Goal: Task Accomplishment & Management: Complete application form

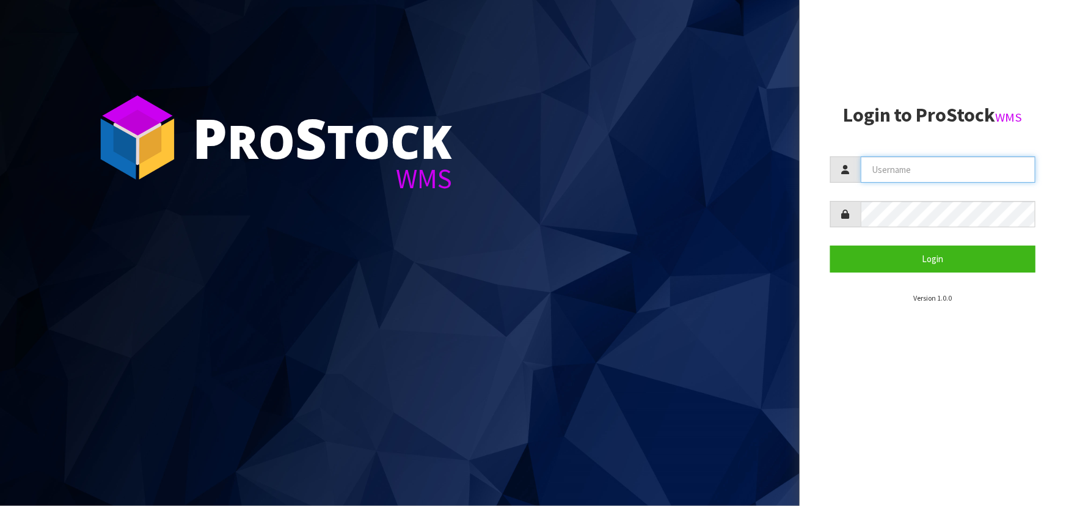
click at [560, 173] on input "text" at bounding box center [948, 169] width 175 height 26
type input "adrient@cwl.co.nz"
click at [560, 246] on button "Login" at bounding box center [932, 259] width 205 height 26
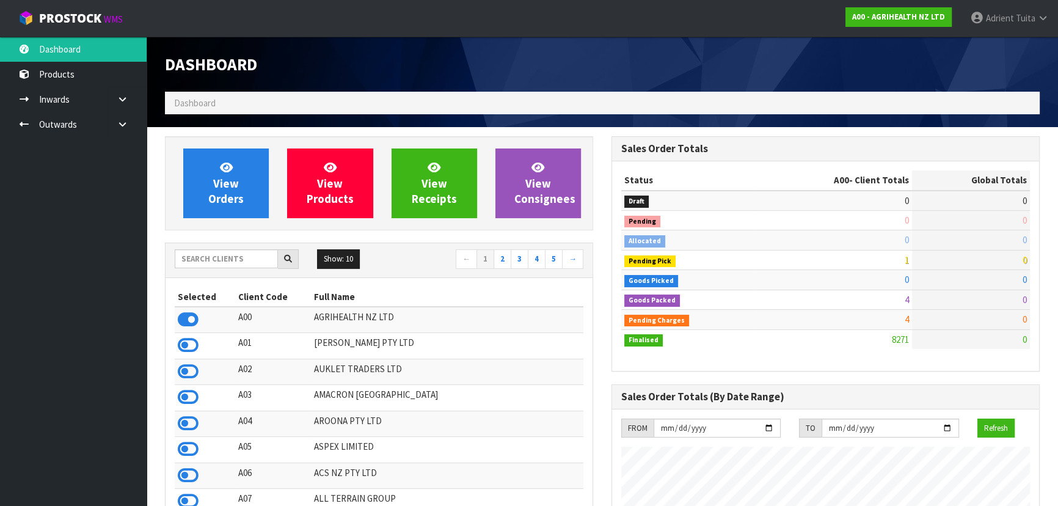
scroll to position [924, 446]
click at [257, 260] on input "text" at bounding box center [226, 258] width 103 height 19
type input "DATS"
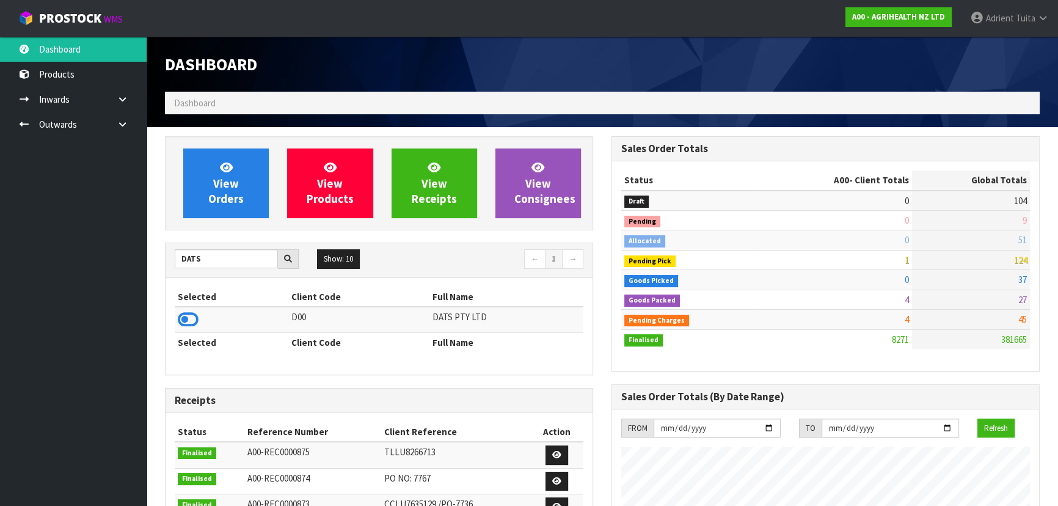
drag, startPoint x: 197, startPoint y: 309, endPoint x: 194, endPoint y: 329, distance: 20.4
click at [196, 324] on td at bounding box center [232, 320] width 114 height 26
click at [194, 329] on td at bounding box center [232, 320] width 114 height 26
click at [194, 328] on icon at bounding box center [188, 319] width 21 height 18
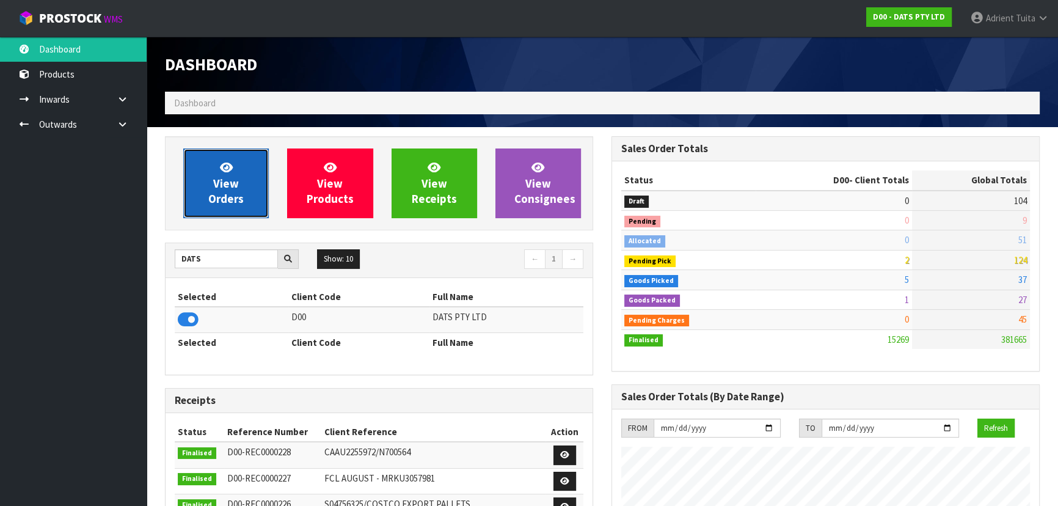
click at [210, 200] on span "View Orders" at bounding box center [225, 183] width 35 height 46
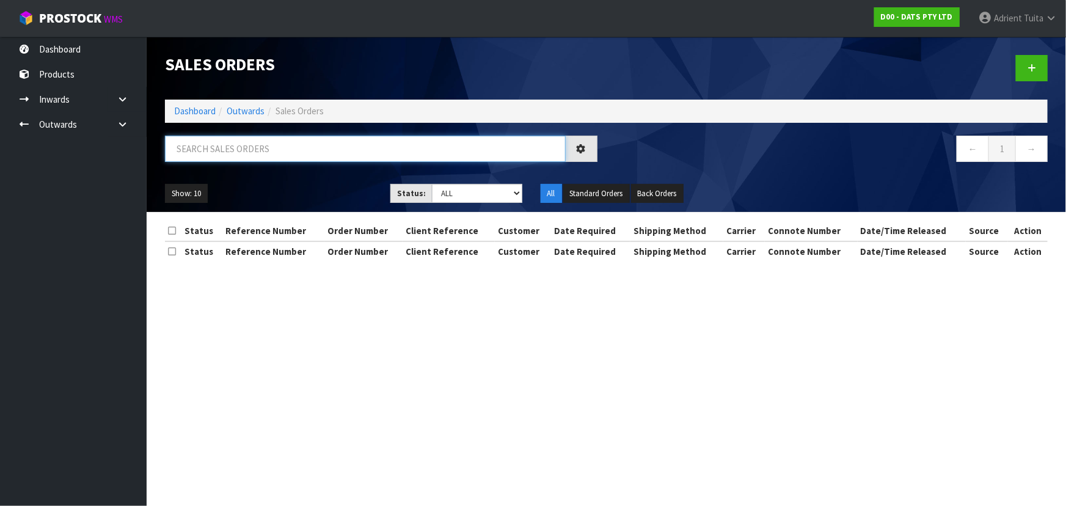
click at [252, 156] on input "text" at bounding box center [365, 149] width 401 height 26
type input "5562"
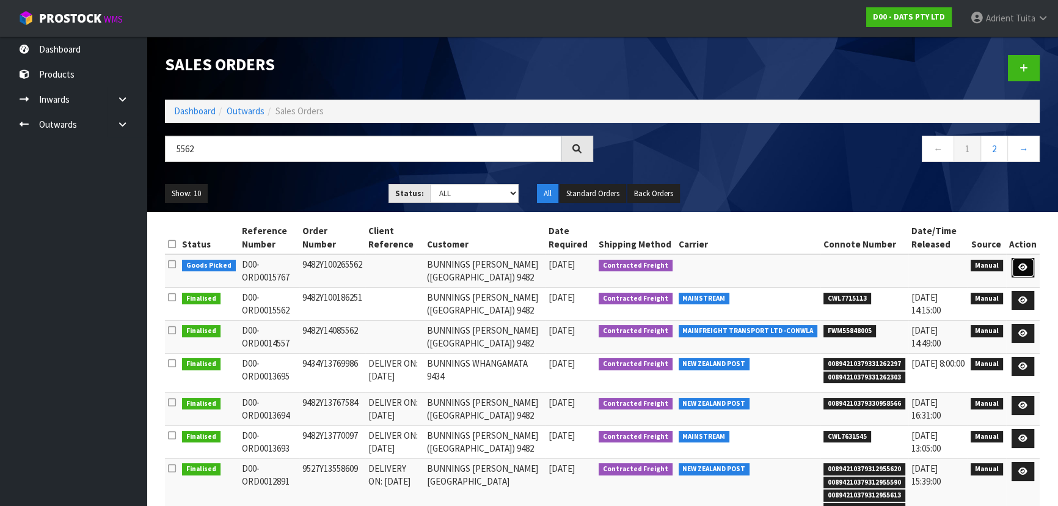
click at [560, 268] on icon at bounding box center [1023, 267] width 9 height 8
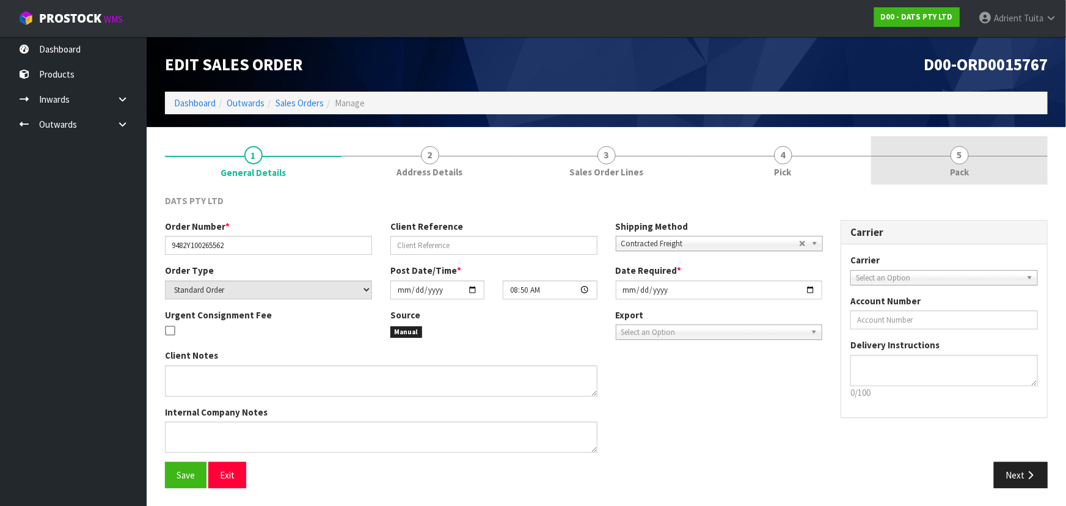
click at [560, 173] on link "5 Pack" at bounding box center [959, 160] width 177 height 48
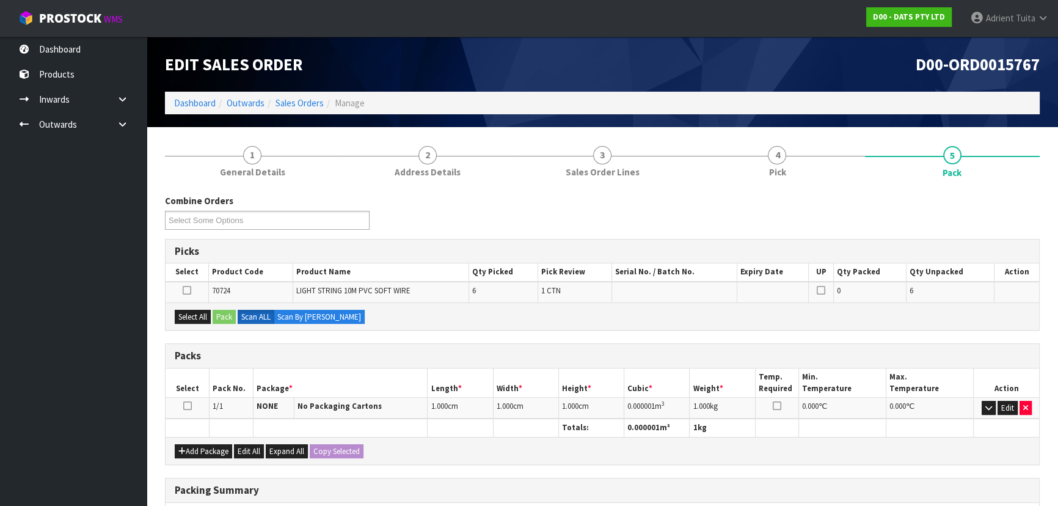
scroll to position [188, 0]
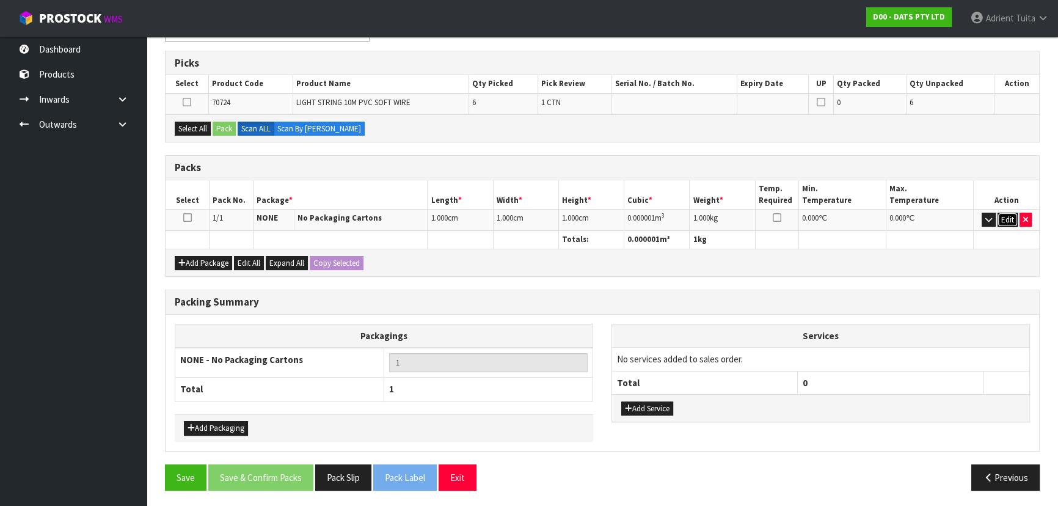
click at [560, 222] on button "Edit" at bounding box center [1008, 220] width 20 height 15
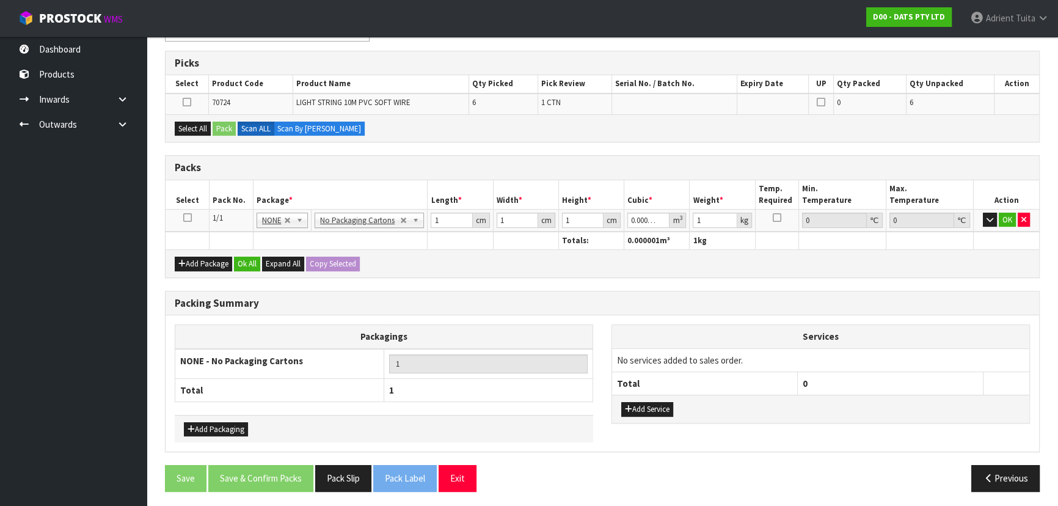
scroll to position [189, 0]
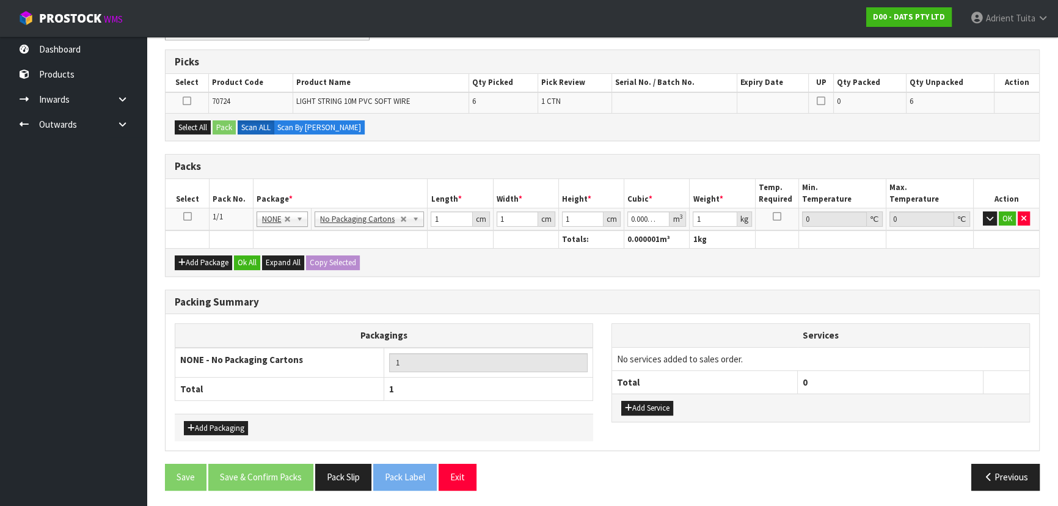
click at [183, 217] on icon at bounding box center [187, 216] width 9 height 1
click at [560, 213] on button "button" at bounding box center [990, 218] width 14 height 15
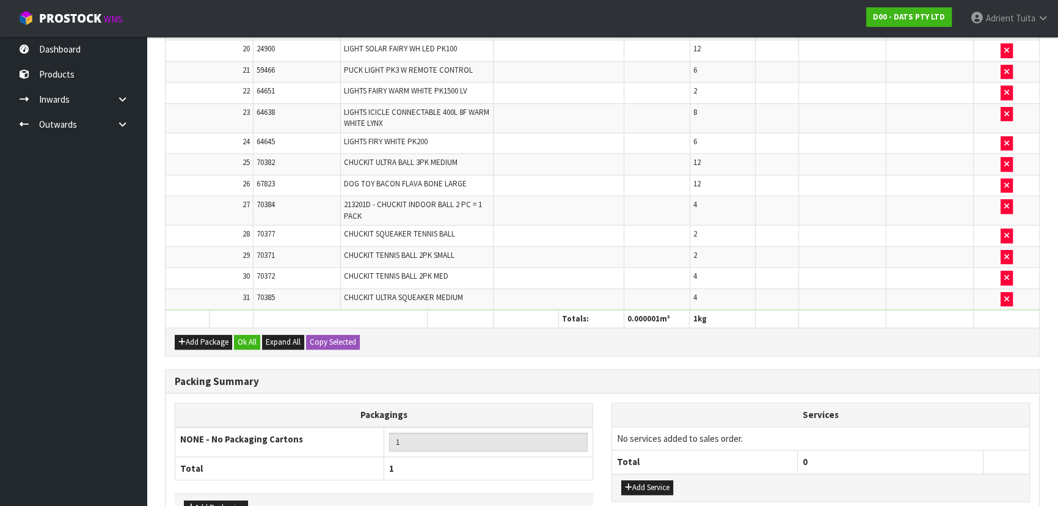
scroll to position [947, 0]
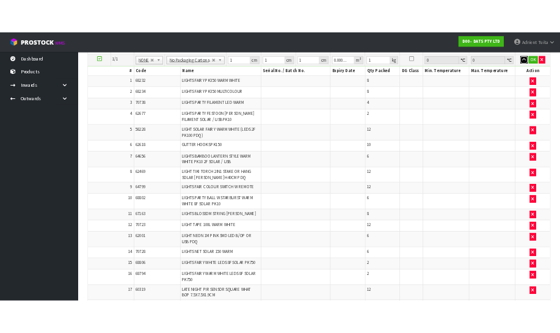
scroll to position [160, 0]
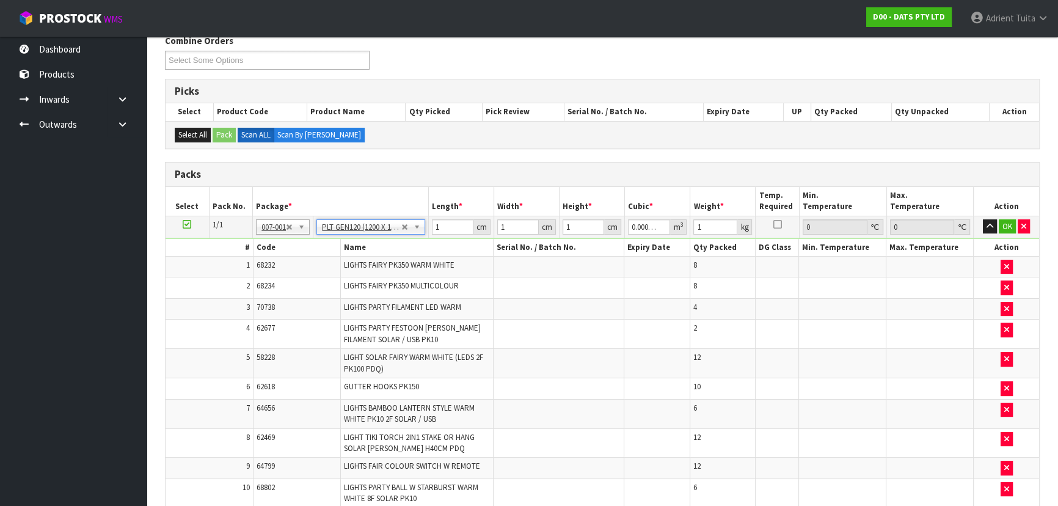
type input "120"
type input "100"
type input "0"
type input "99.356"
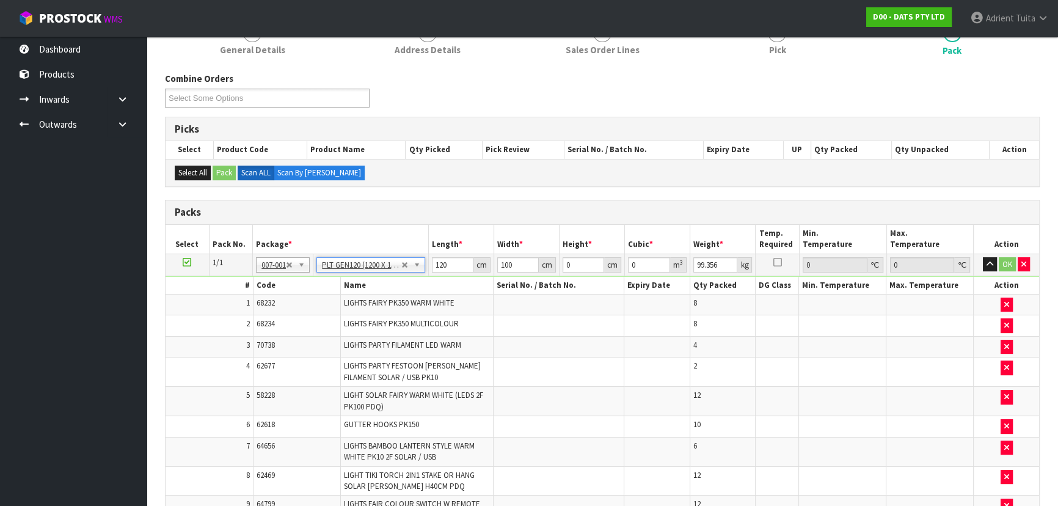
scroll to position [116, 0]
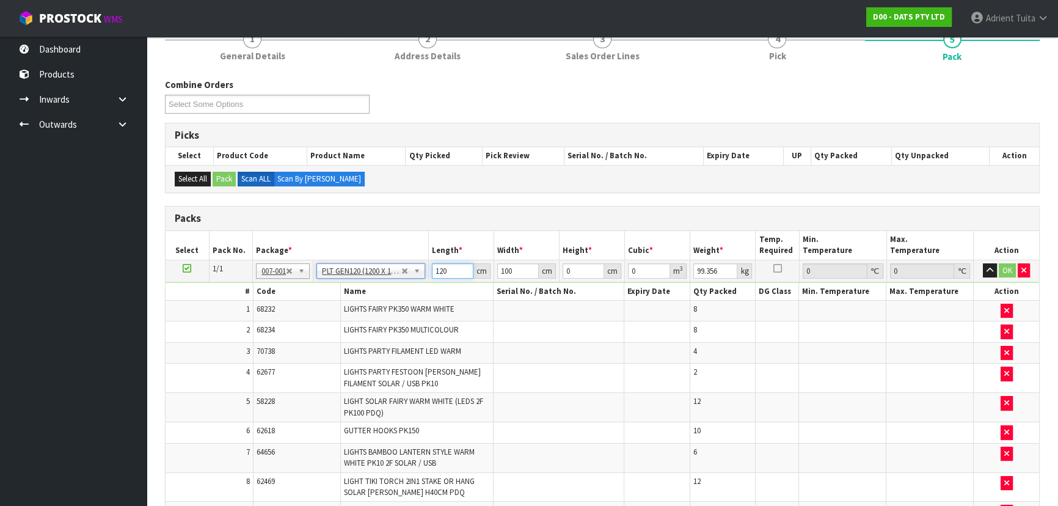
click at [444, 274] on input "120" at bounding box center [453, 270] width 42 height 15
type input "123"
type input "101"
type input "9"
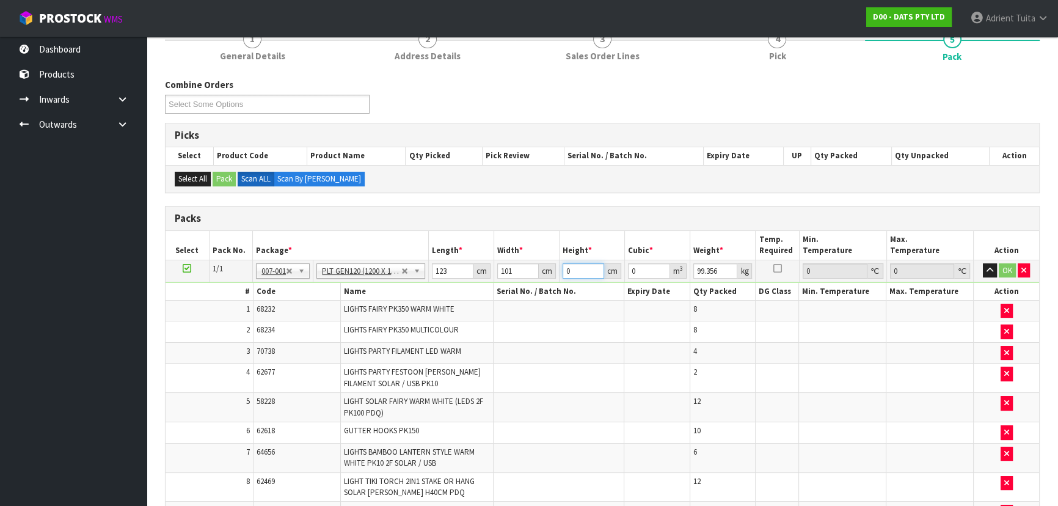
type input "0.111807"
type input "92"
type input "1.142916"
type input "92"
type input "103"
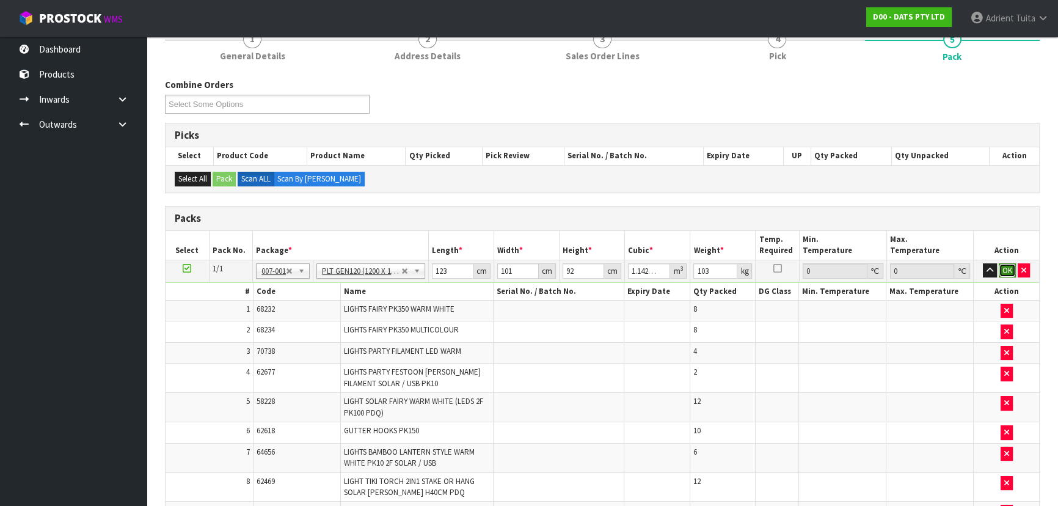
click at [560, 268] on button "OK" at bounding box center [1007, 270] width 17 height 15
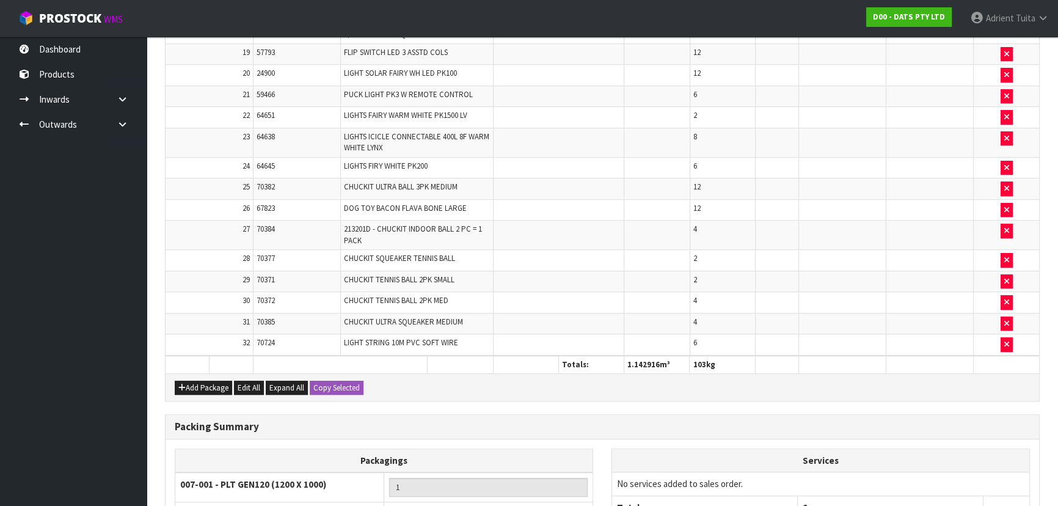
scroll to position [945, 0]
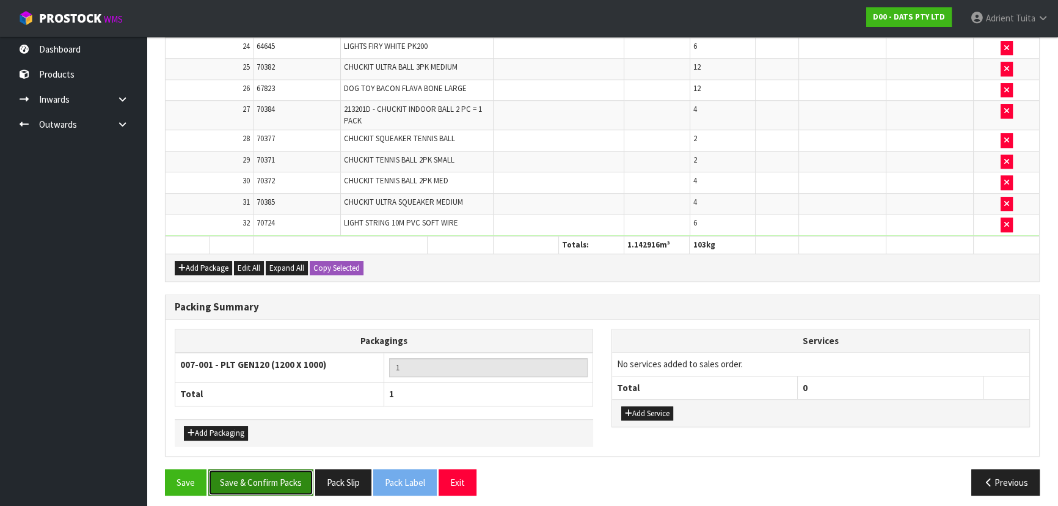
click at [264, 332] on button "Save & Confirm Packs" at bounding box center [260, 482] width 105 height 26
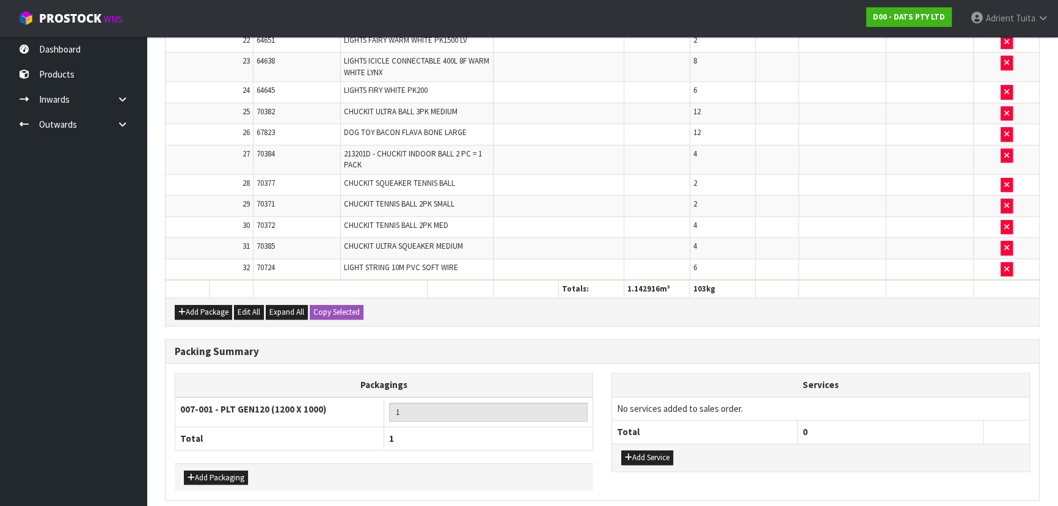
scroll to position [0, 0]
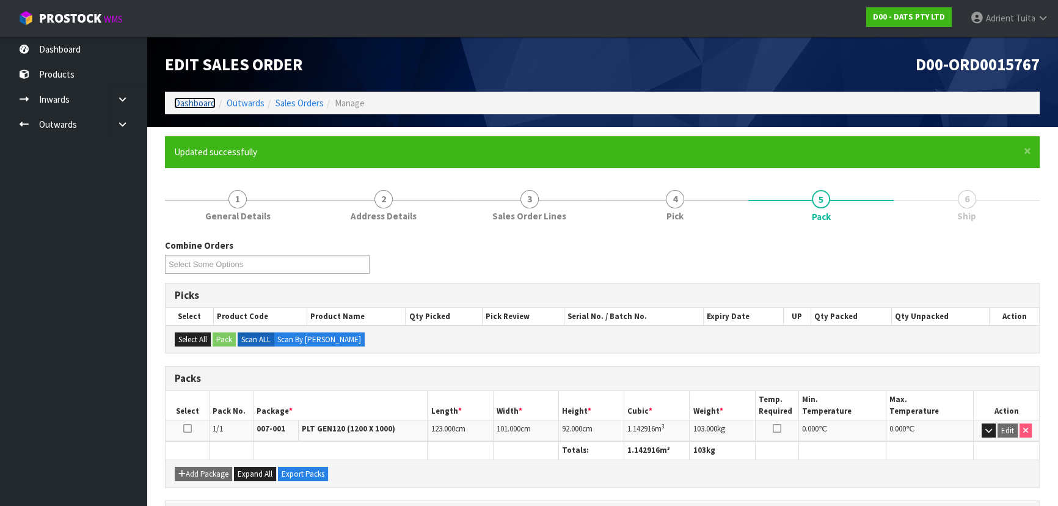
click at [208, 98] on link "Dashboard" at bounding box center [195, 103] width 42 height 12
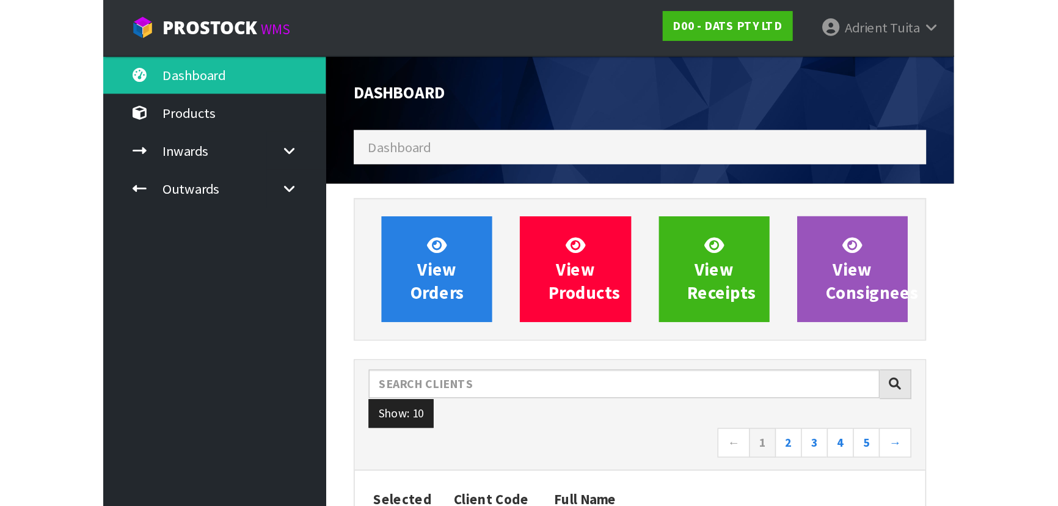
scroll to position [924, 446]
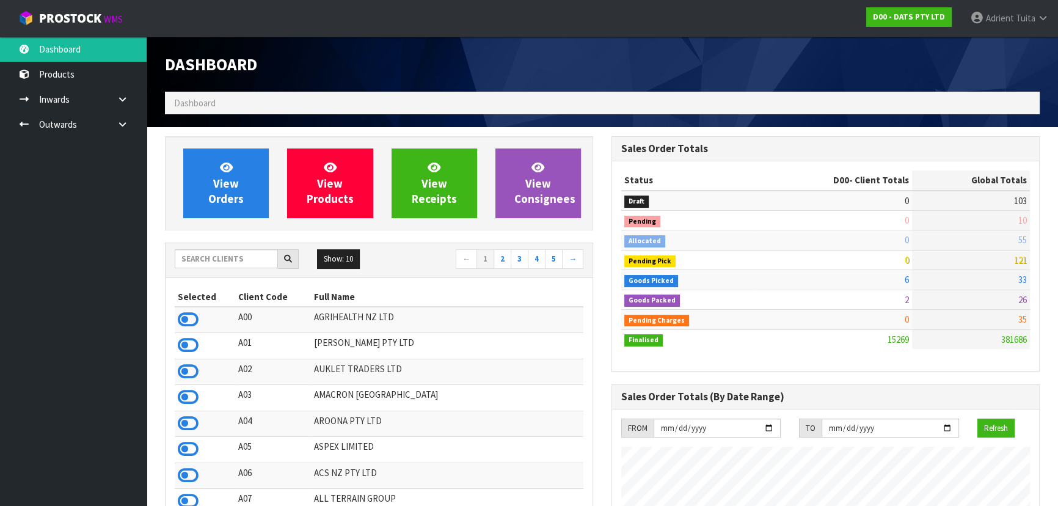
drag, startPoint x: 258, startPoint y: 268, endPoint x: 254, endPoint y: 259, distance: 10.1
click at [258, 268] on div at bounding box center [237, 259] width 124 height 20
click at [254, 259] on input "text" at bounding box center [226, 258] width 103 height 19
type input "Y01"
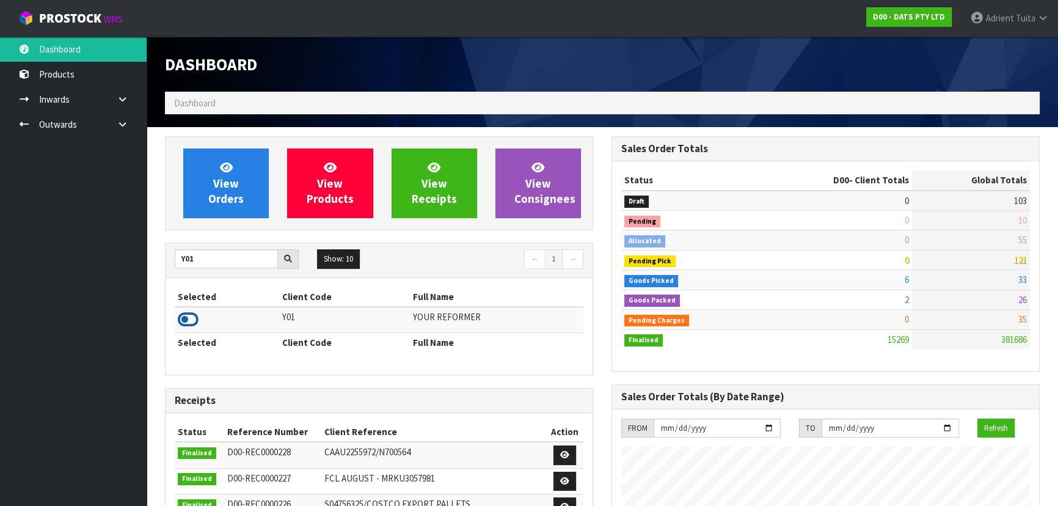
click at [187, 318] on icon at bounding box center [188, 319] width 21 height 18
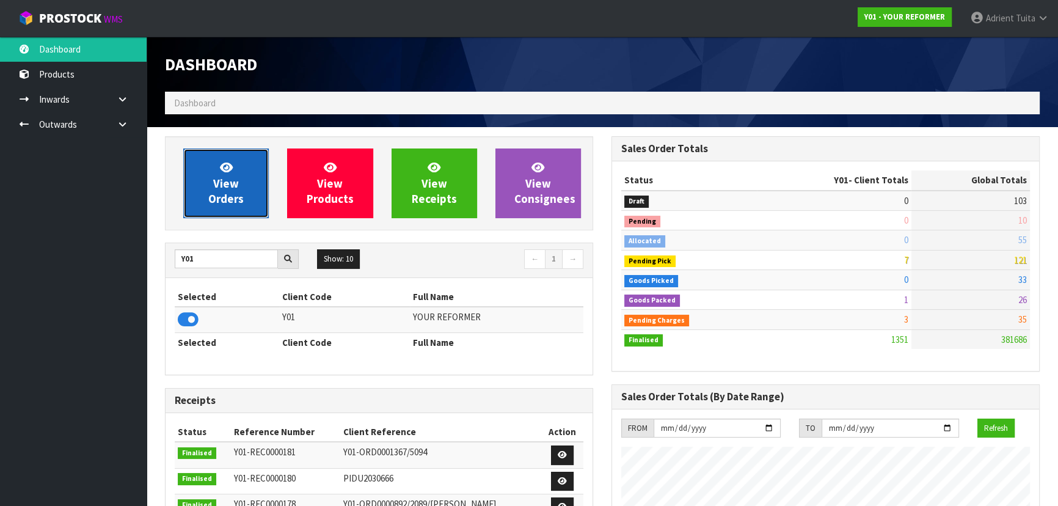
click at [224, 203] on span "View Orders" at bounding box center [225, 183] width 35 height 46
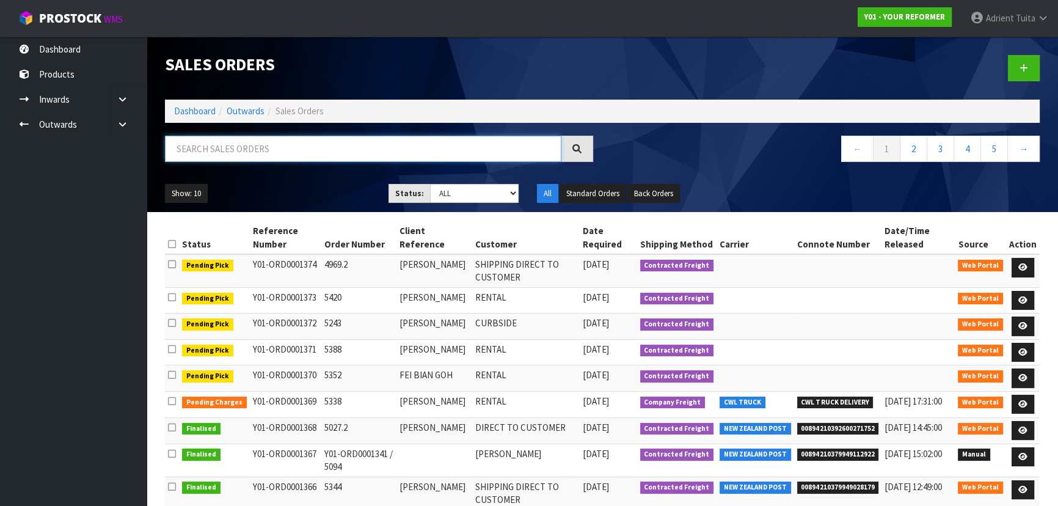
click at [244, 156] on input "text" at bounding box center [363, 149] width 397 height 26
click at [222, 150] on input "text" at bounding box center [363, 149] width 397 height 26
type input "5420"
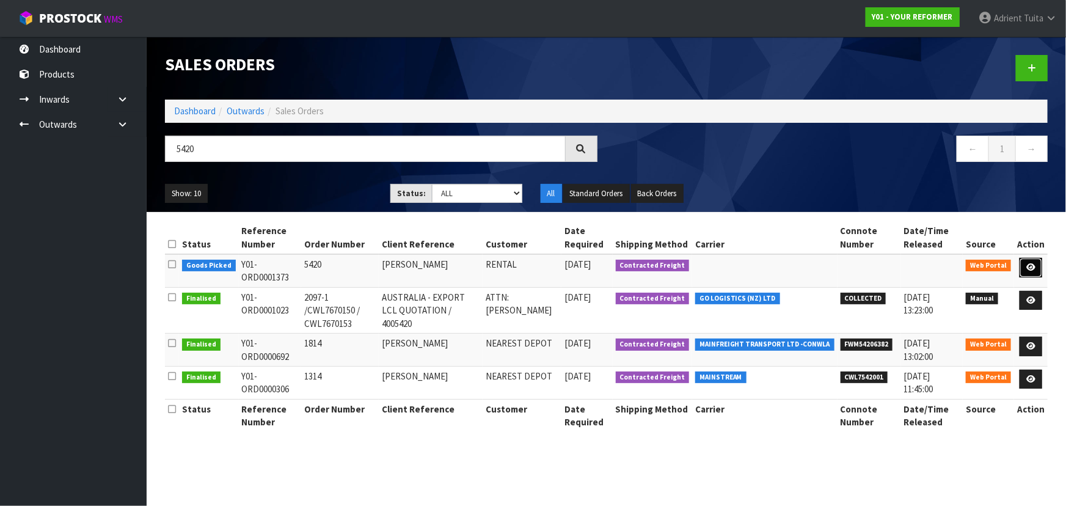
click at [560, 267] on icon at bounding box center [1031, 267] width 9 height 8
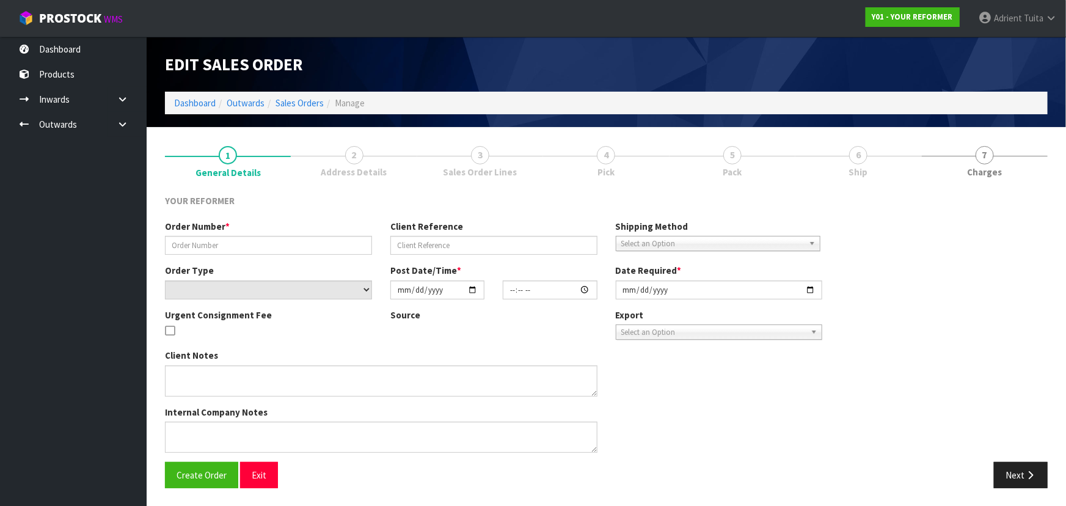
type input "5420"
type input "JUAN DE LA O"
select select "number:0"
type input "2025-09-17"
type input "10:23:00.000"
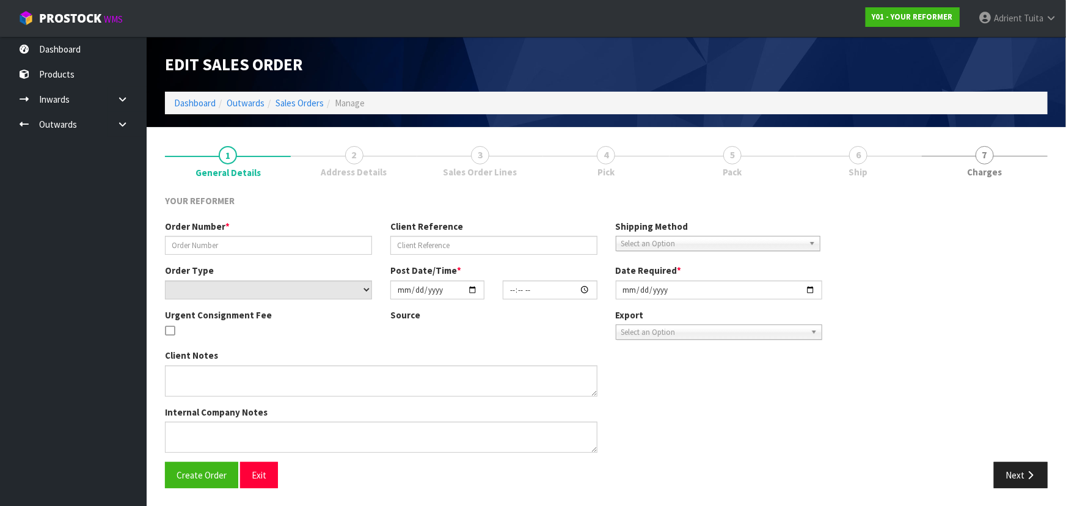
type input "2025-09-17"
type textarea "JUAN DE LA O 57 MAHUHU CRESCENT APARTMENT 107, FRANKLIN BLDG AUK AUCKLAND 1010 …"
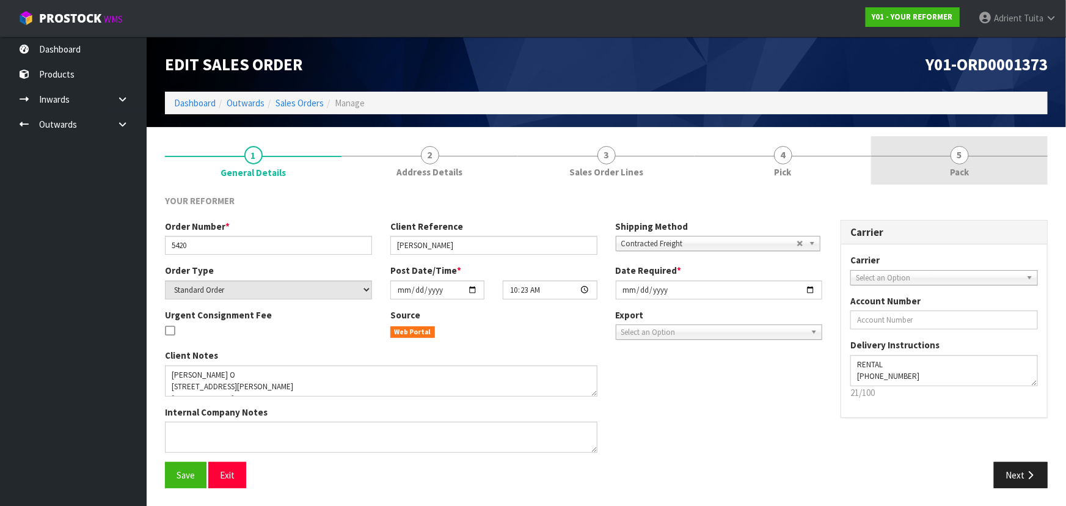
click at [560, 158] on link "5 Pack" at bounding box center [959, 160] width 177 height 48
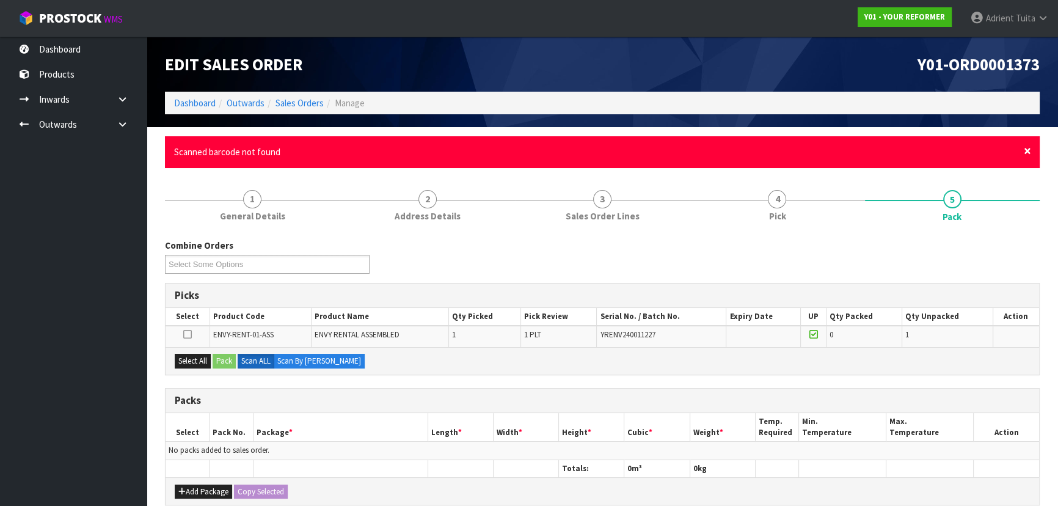
click at [560, 150] on span "×" at bounding box center [1027, 150] width 7 height 17
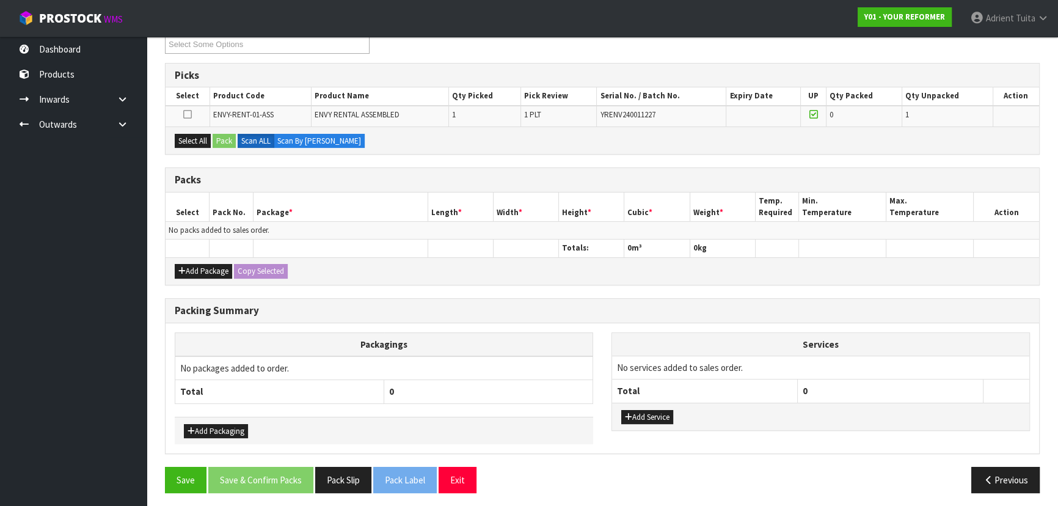
scroll to position [178, 0]
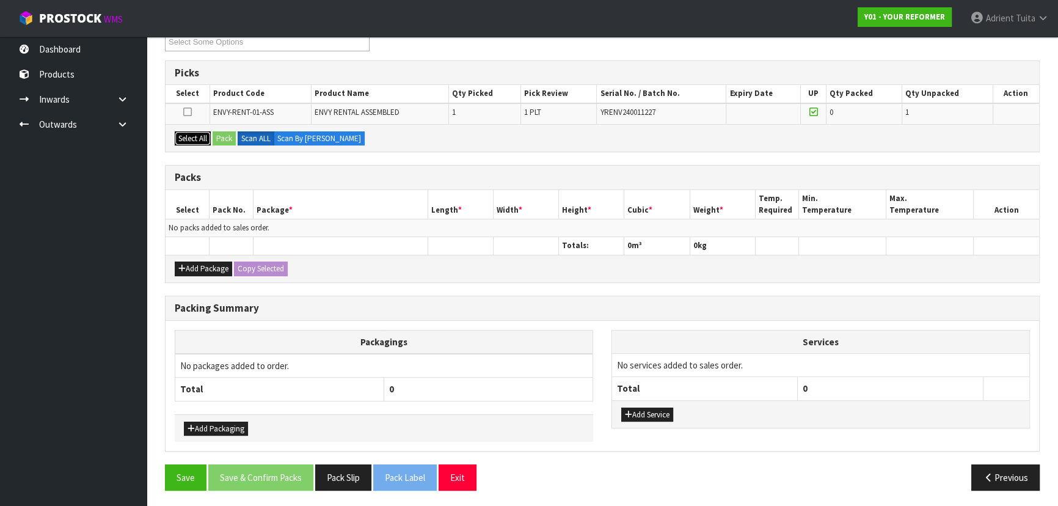
click at [189, 131] on button "Select All" at bounding box center [193, 138] width 36 height 15
click at [219, 139] on button "Pack" at bounding box center [224, 138] width 23 height 15
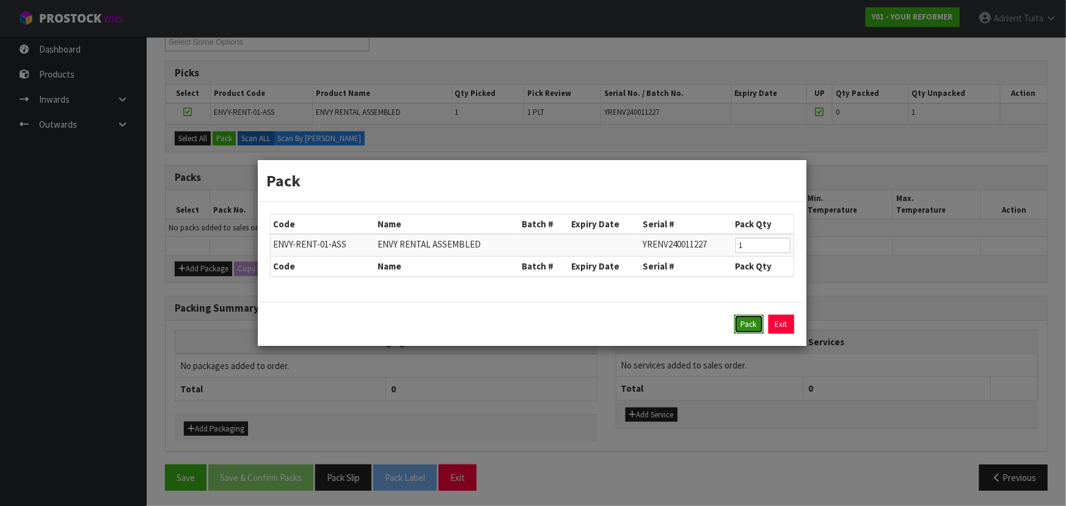
click at [560, 318] on button "Pack" at bounding box center [748, 325] width 29 height 20
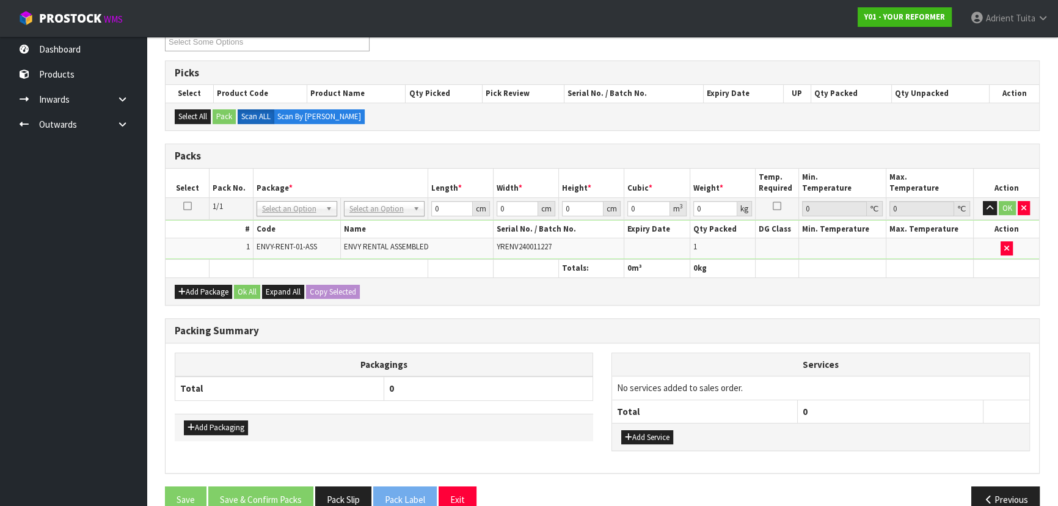
drag, startPoint x: 379, startPoint y: 210, endPoint x: 379, endPoint y: 221, distance: 11.0
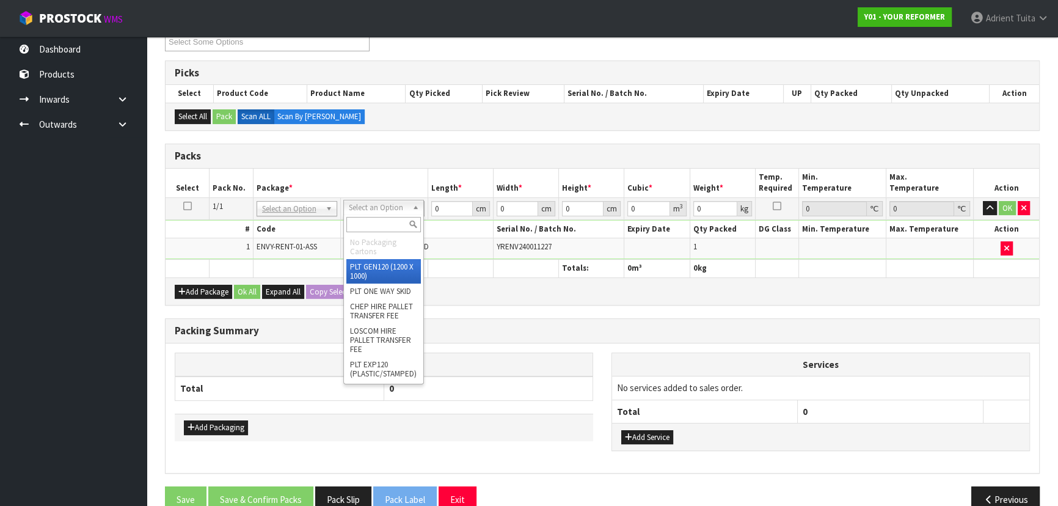
click at [379, 221] on input "text" at bounding box center [383, 224] width 75 height 15
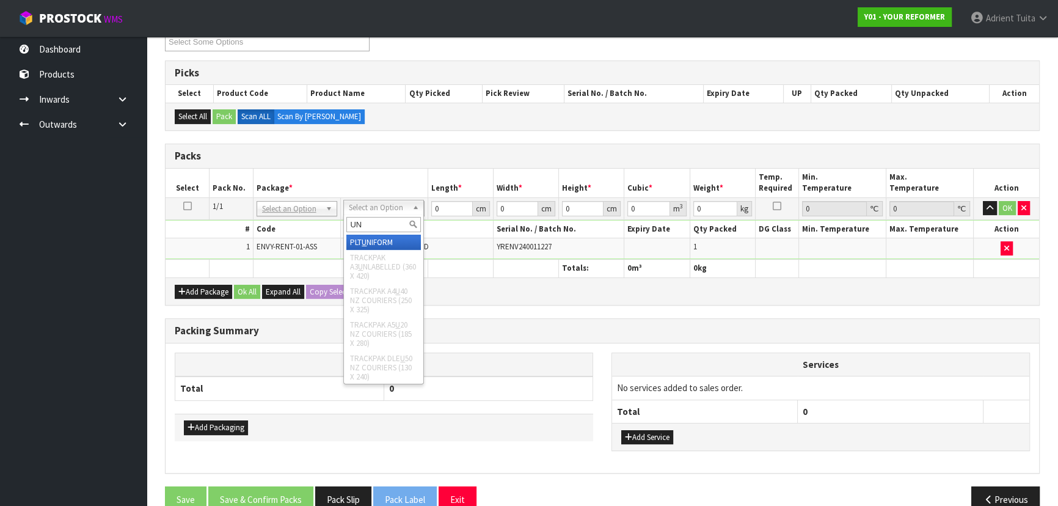
type input "UNI"
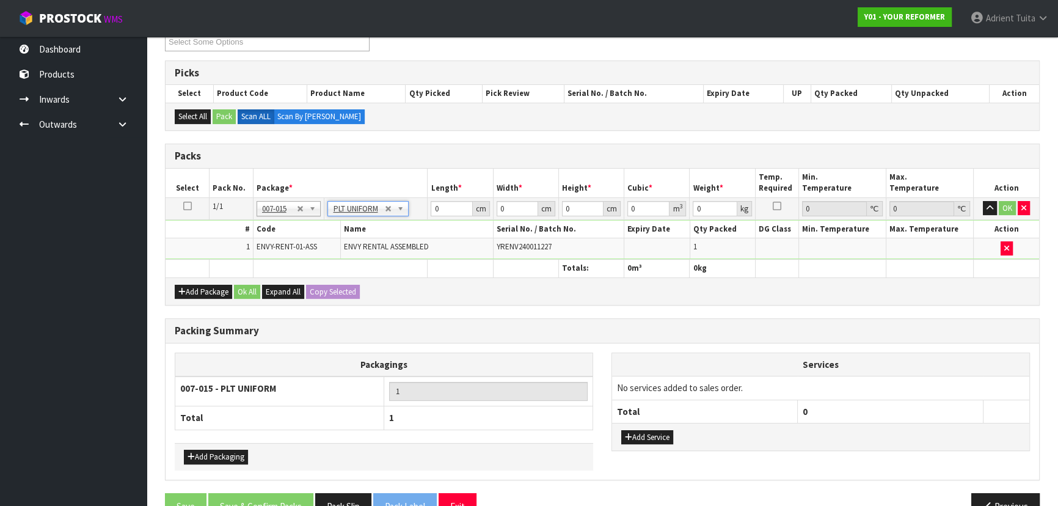
type input "112"
click at [444, 211] on input "0" at bounding box center [452, 208] width 42 height 15
type input "260"
type input "74"
type input "4"
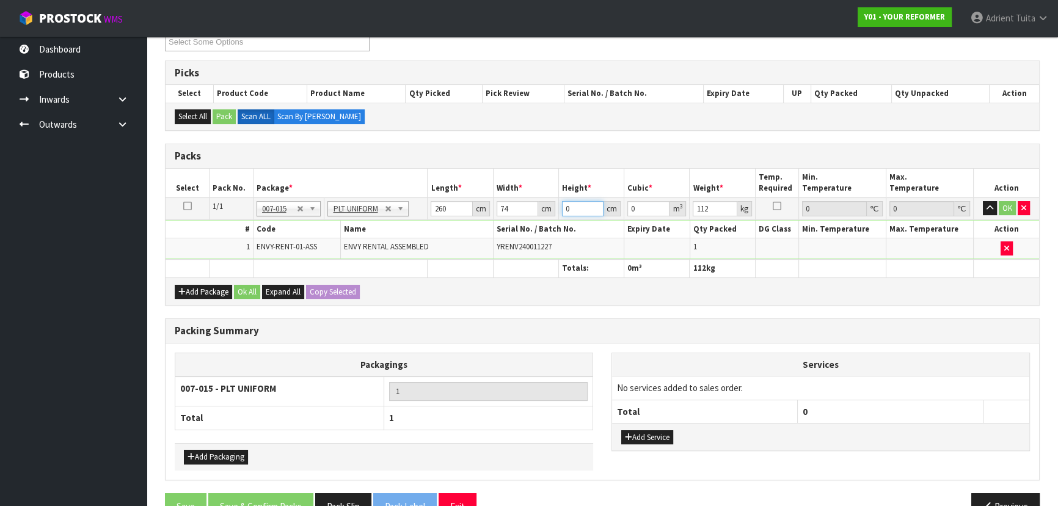
type input "0.07696"
type input "42"
type input "0.80808"
type input "42"
type input "114"
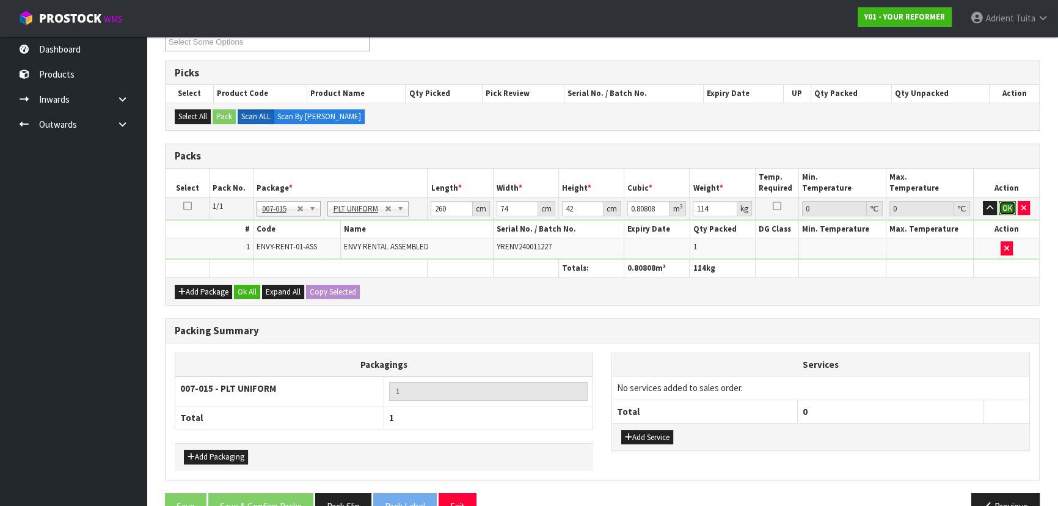
click at [560, 211] on button "OK" at bounding box center [1007, 208] width 17 height 15
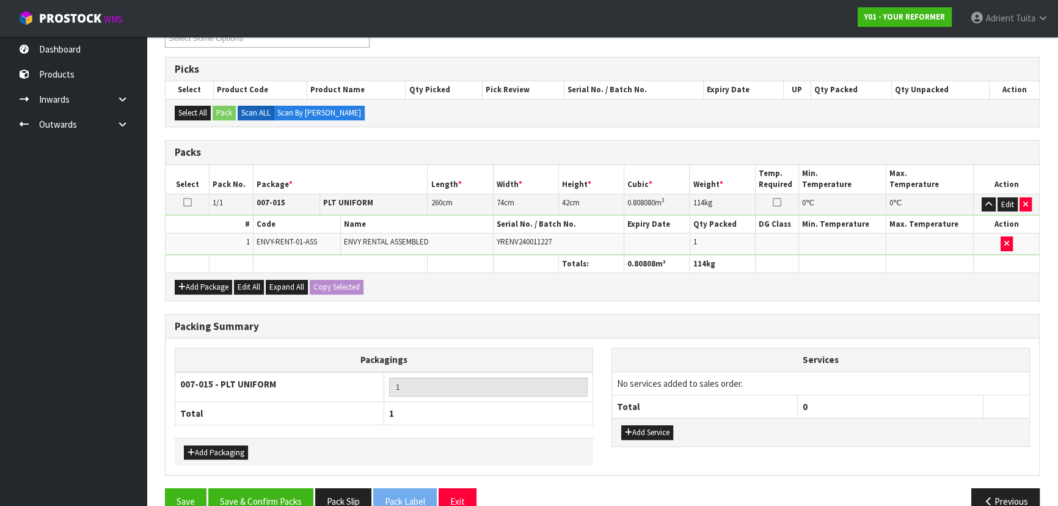
scroll to position [206, 0]
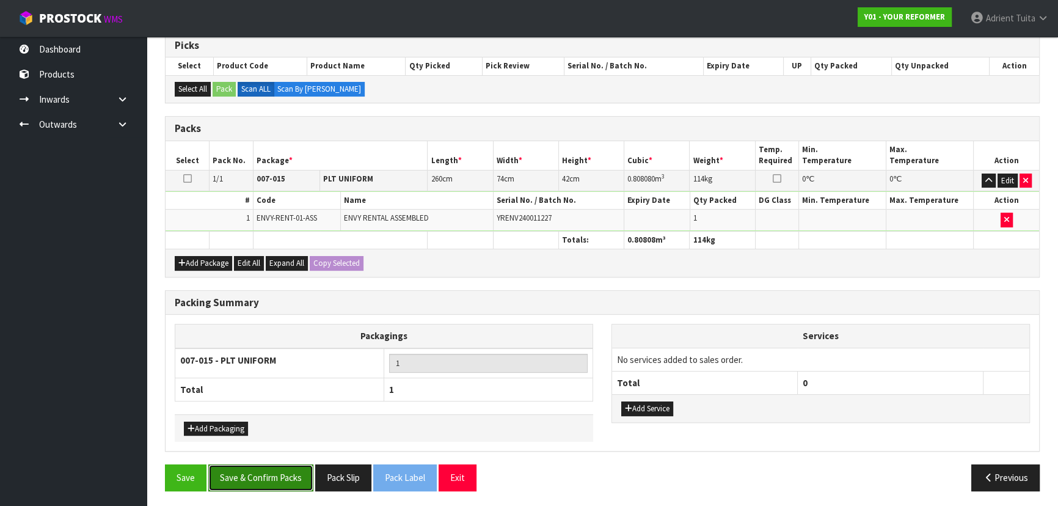
click at [282, 332] on button "Save & Confirm Packs" at bounding box center [260, 477] width 105 height 26
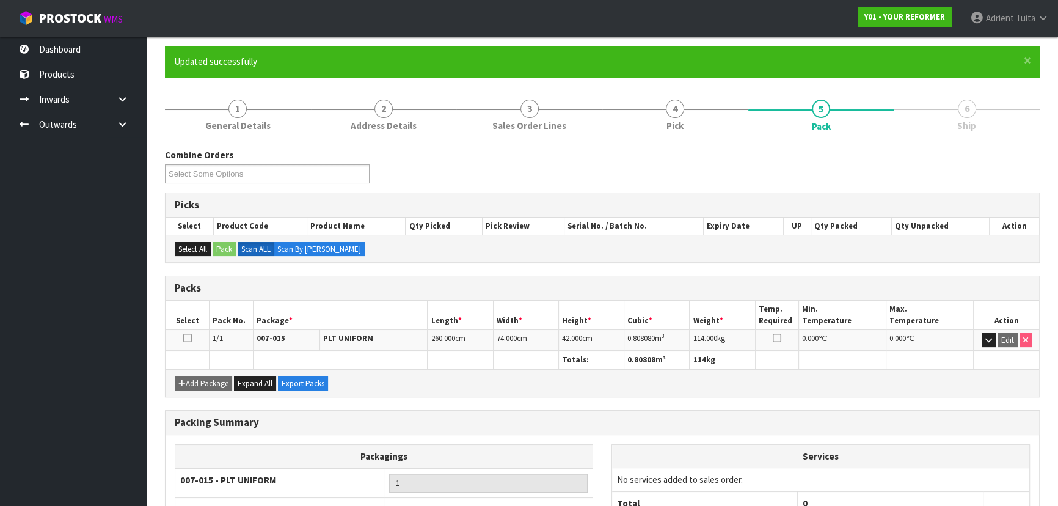
scroll to position [0, 0]
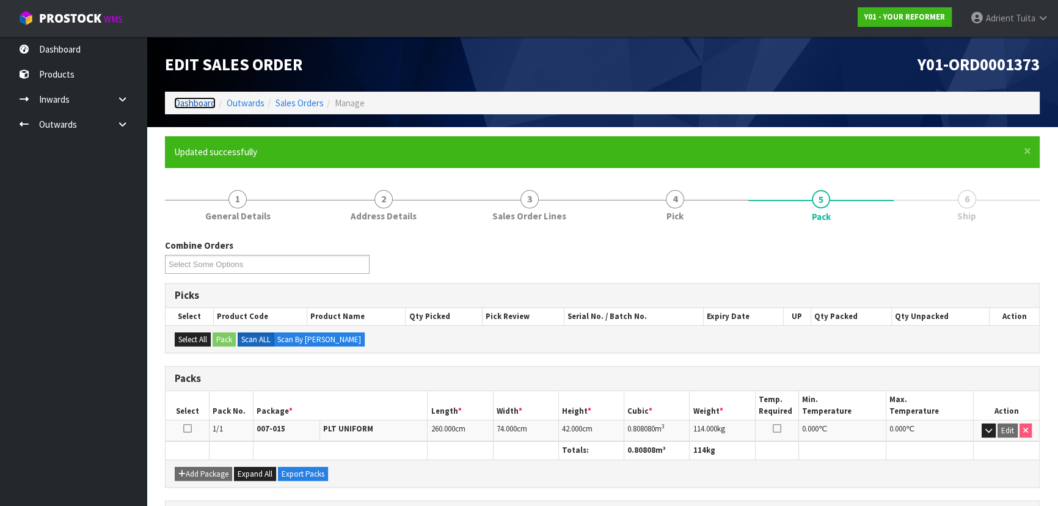
click at [211, 98] on link "Dashboard" at bounding box center [195, 103] width 42 height 12
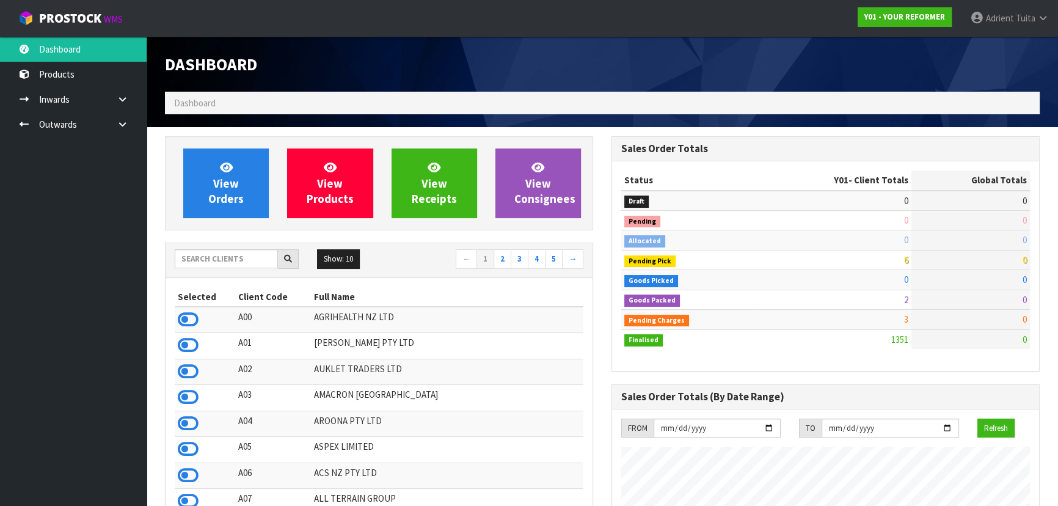
scroll to position [924, 446]
click at [560, 15] on span "Adrient" at bounding box center [1000, 18] width 28 height 12
click at [560, 51] on link "Logout" at bounding box center [1009, 48] width 97 height 16
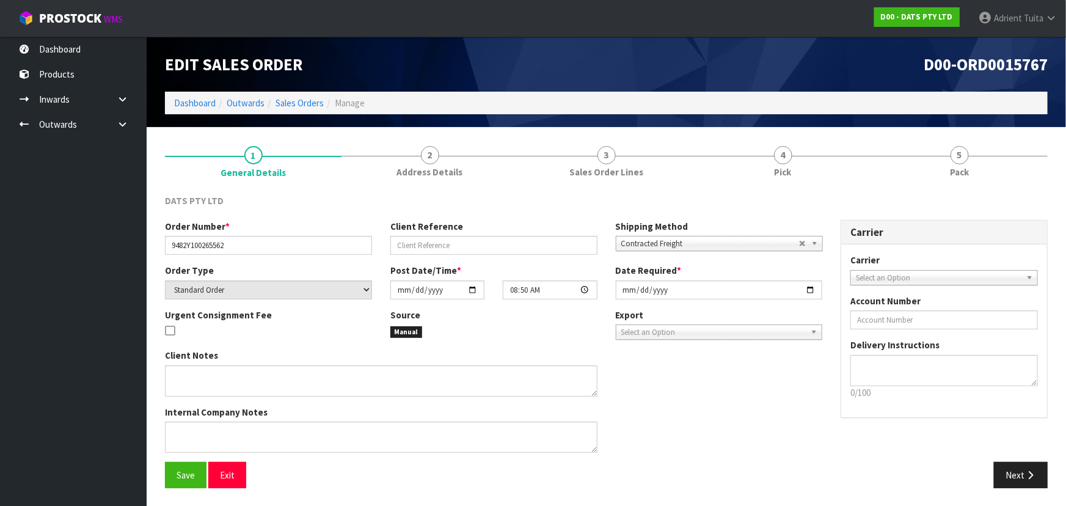
click at [208, 109] on li "Dashboard" at bounding box center [195, 103] width 42 height 13
click at [210, 102] on link "Dashboard" at bounding box center [195, 103] width 42 height 12
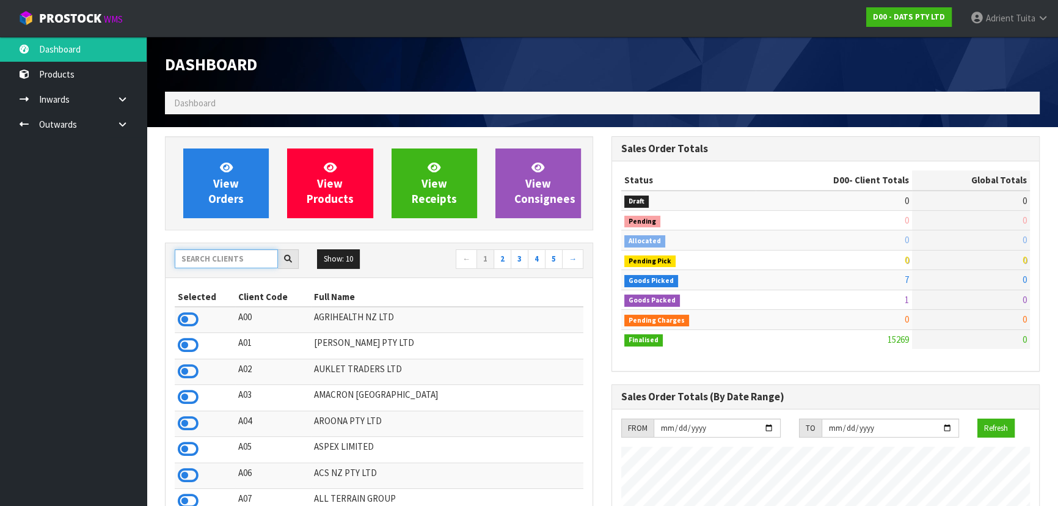
click at [217, 254] on input "text" at bounding box center [226, 258] width 103 height 19
type input "S01"
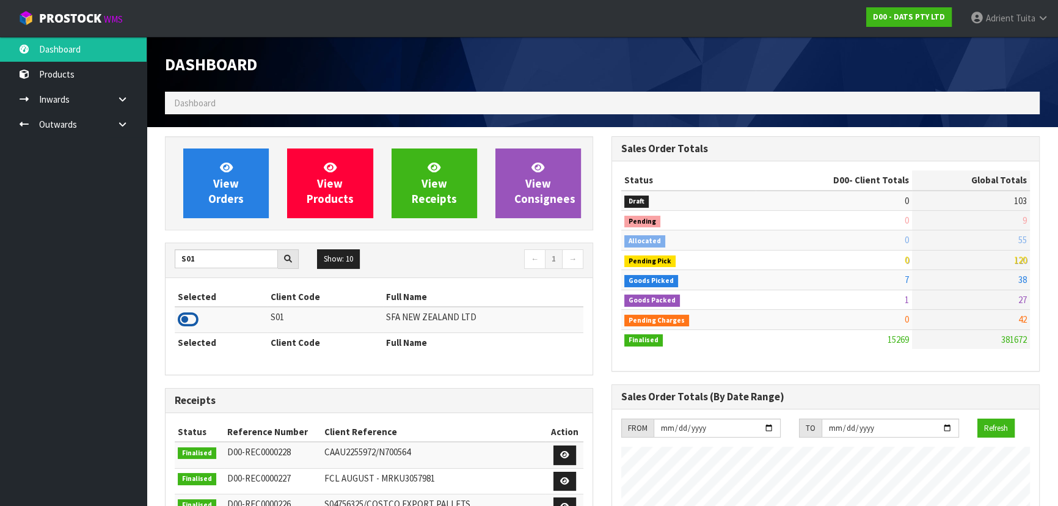
click at [183, 322] on icon at bounding box center [188, 319] width 21 height 18
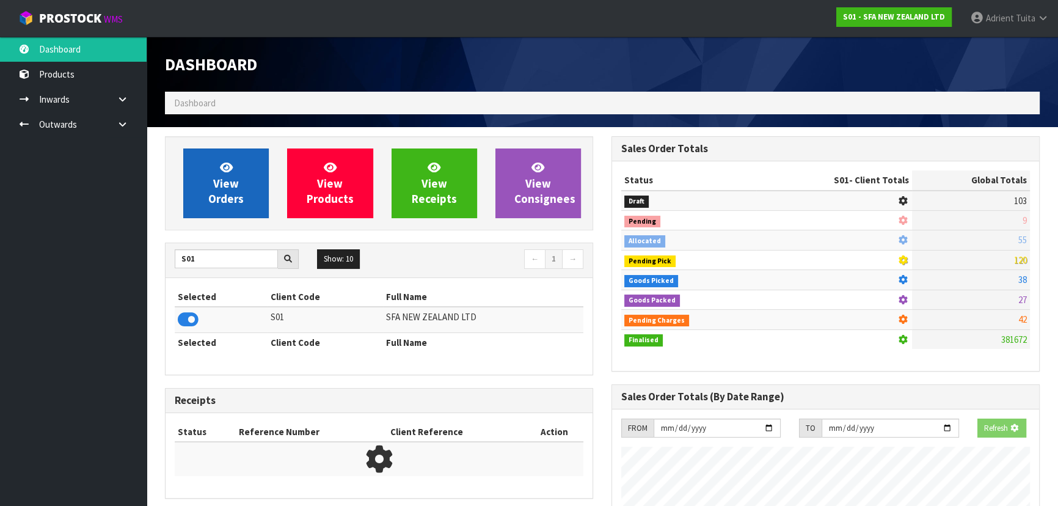
scroll to position [761, 446]
click at [220, 173] on icon at bounding box center [226, 167] width 13 height 12
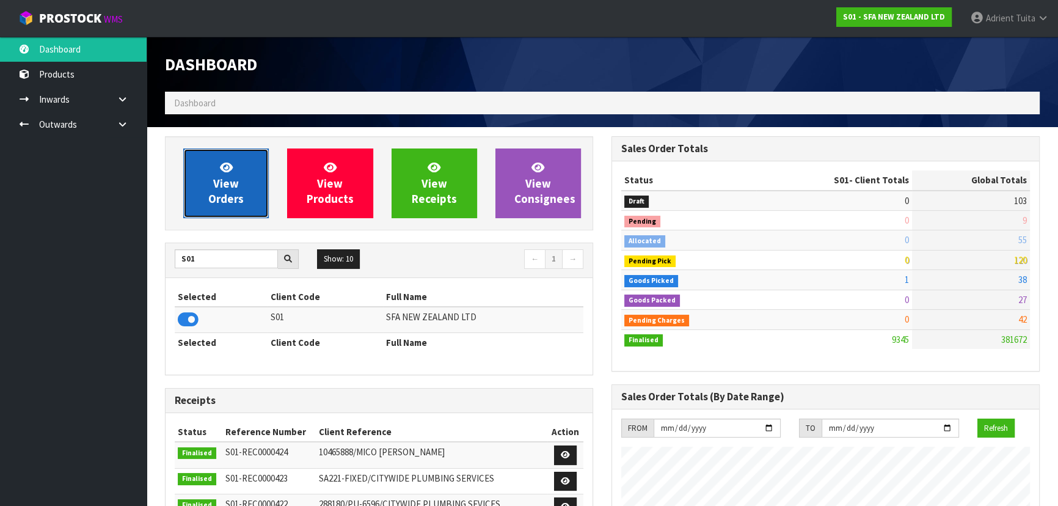
scroll to position [924, 446]
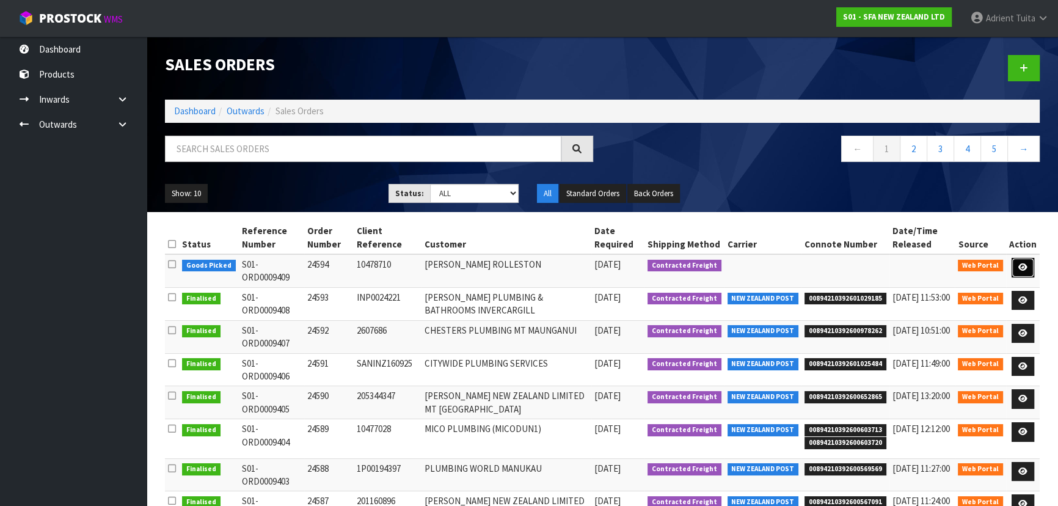
click at [1013, 268] on link at bounding box center [1023, 268] width 23 height 20
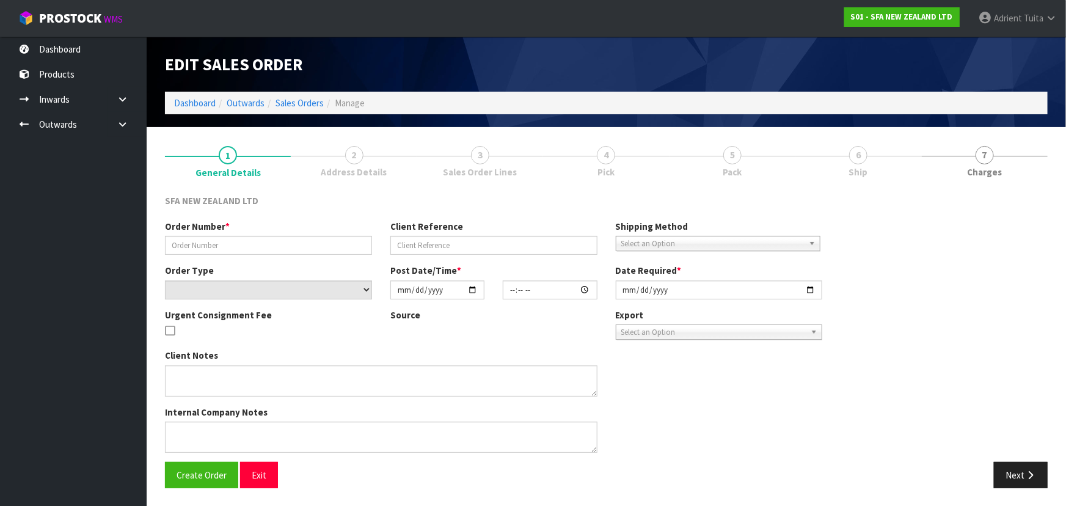
type input "24594"
type input "10478710"
select select "number:0"
type input "2025-09-17"
type input "10:14:00.000"
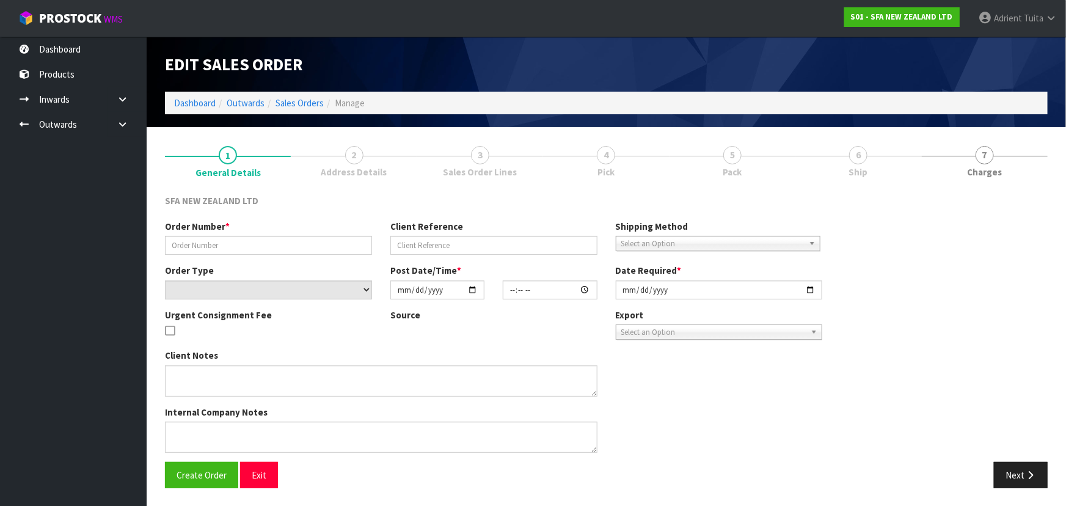
type input "2025-09-17"
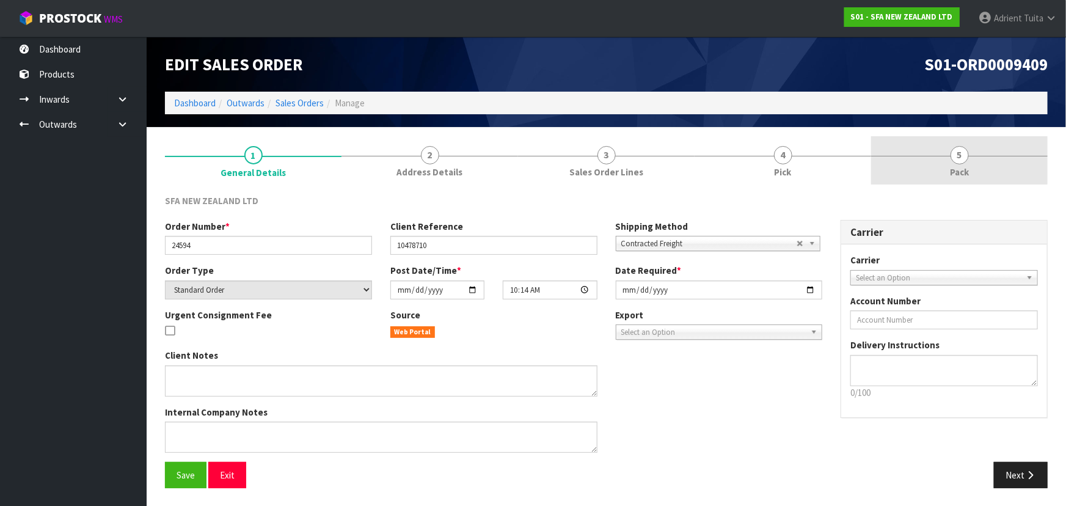
click at [959, 175] on span "Pack" at bounding box center [959, 172] width 19 height 13
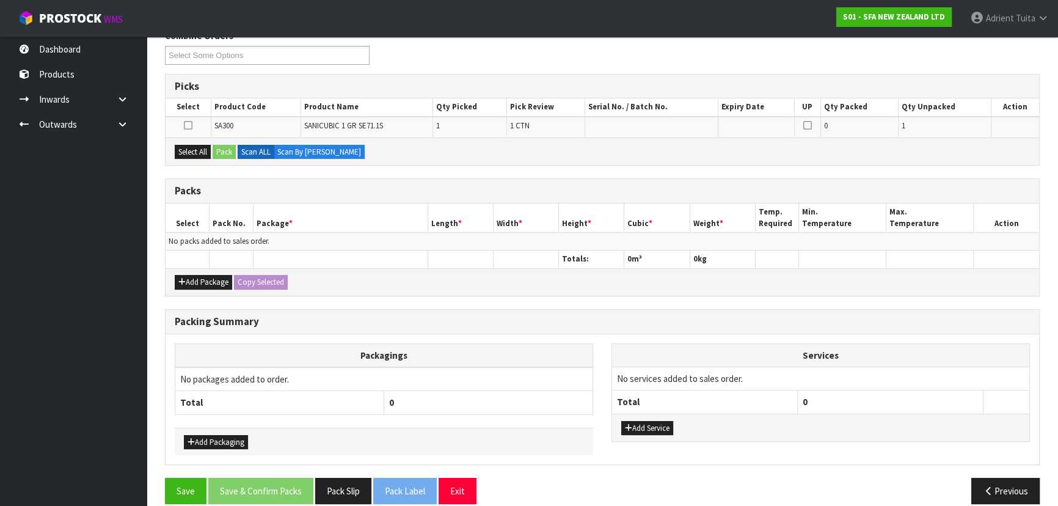
scroll to position [178, 0]
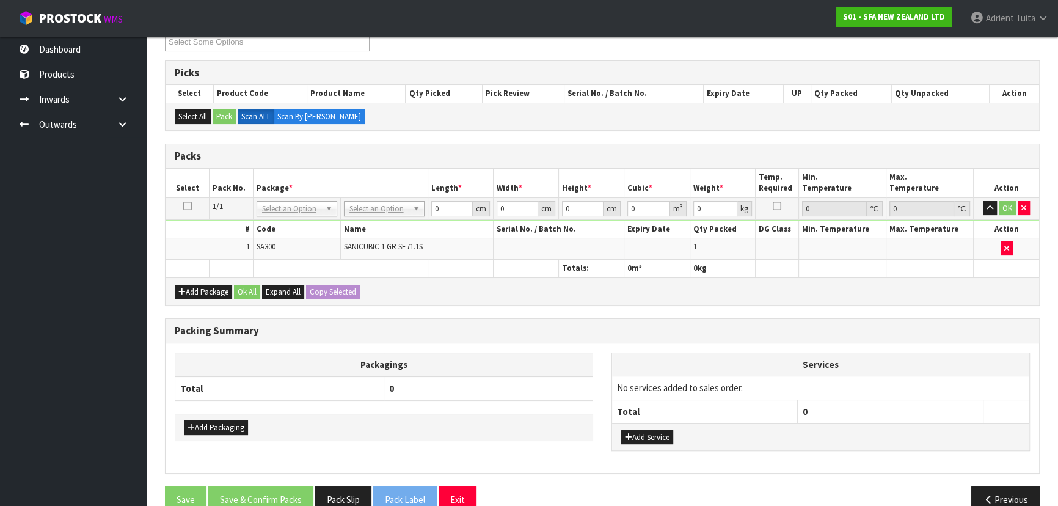
drag, startPoint x: 385, startPoint y: 196, endPoint x: 386, endPoint y: 203, distance: 7.4
click at [385, 202] on td "No Packaging Cartons PLT GEN120 (1200 X 1000) PLT ONE WAY SKID CHEP HIRE PALLET…" at bounding box center [383, 208] width 87 height 22
drag, startPoint x: 386, startPoint y: 204, endPoint x: 387, endPoint y: 212, distance: 8.2
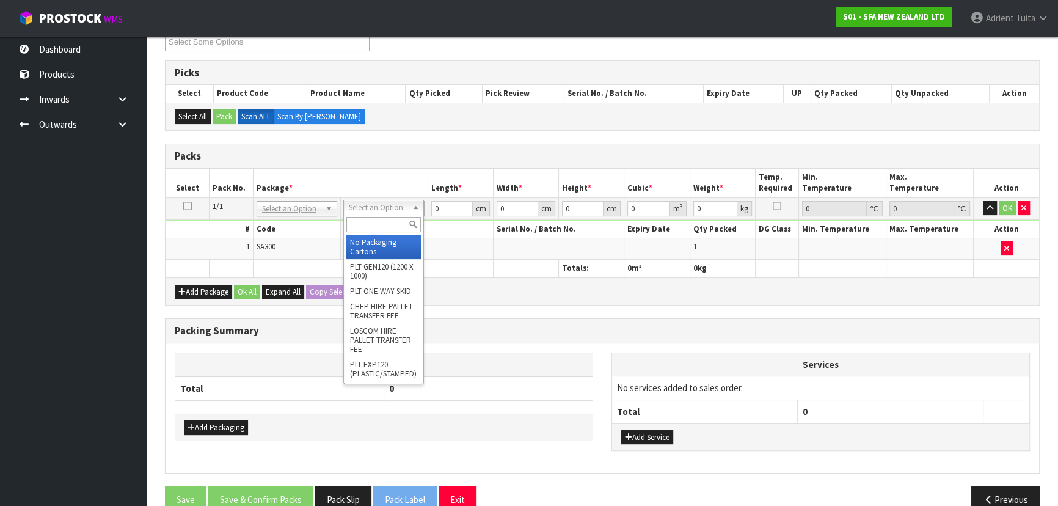
click at [388, 220] on input "text" at bounding box center [383, 224] width 75 height 15
type input "TUF"
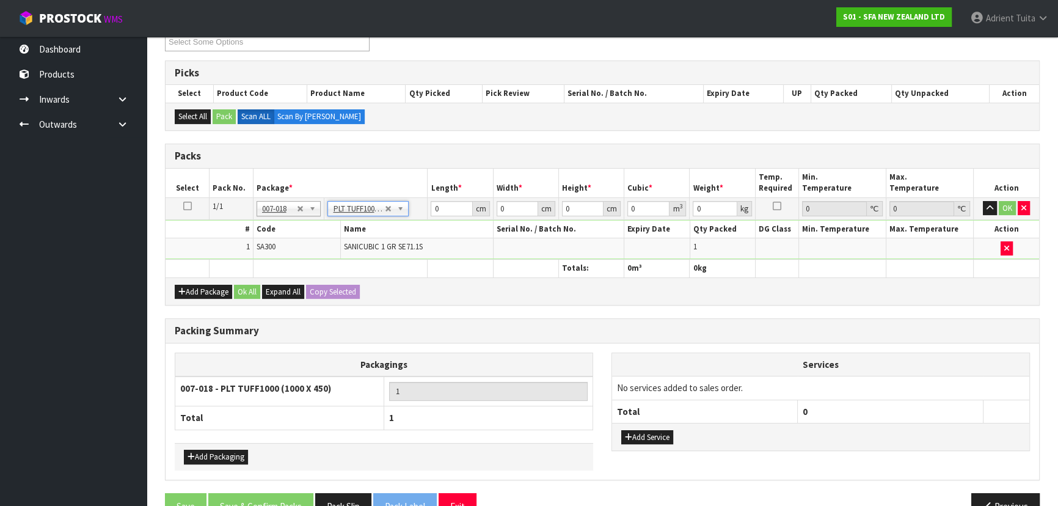
type input "100"
type input "45"
type input "76"
click at [437, 207] on input "100" at bounding box center [452, 208] width 42 height 15
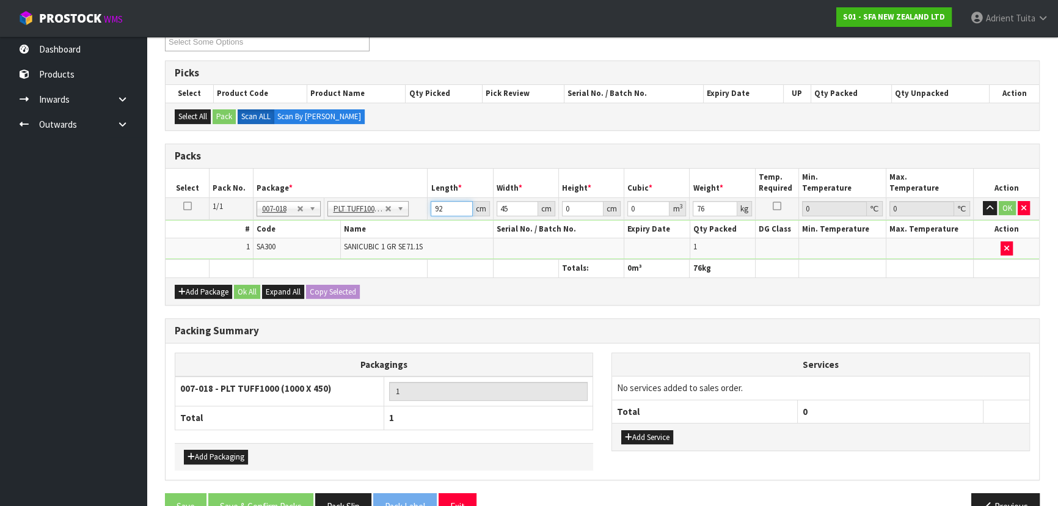
type input "92"
type input "59"
type input "7"
type input "0.037996"
type input "73"
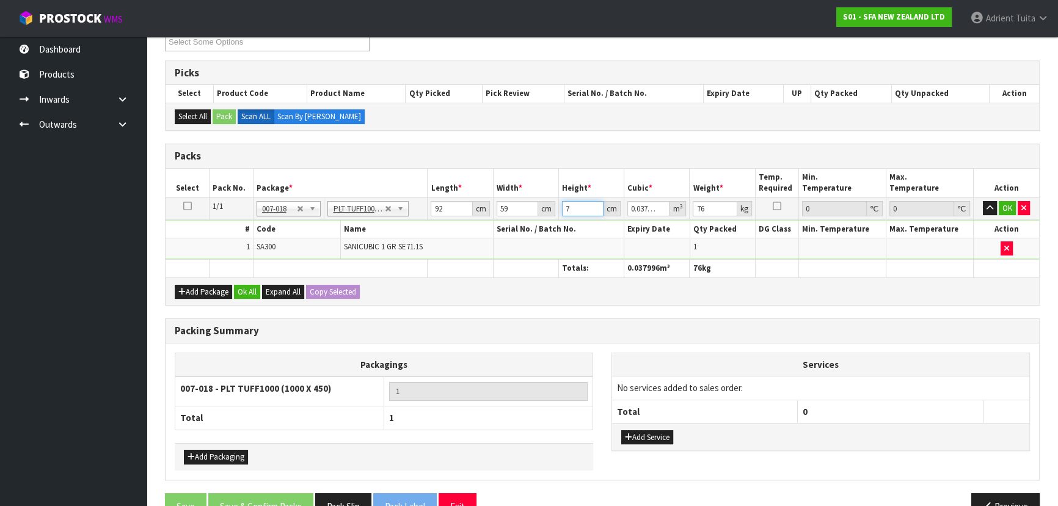
type input "0.396244"
type input "73"
type input "75"
click at [1001, 203] on button "OK" at bounding box center [1007, 208] width 17 height 15
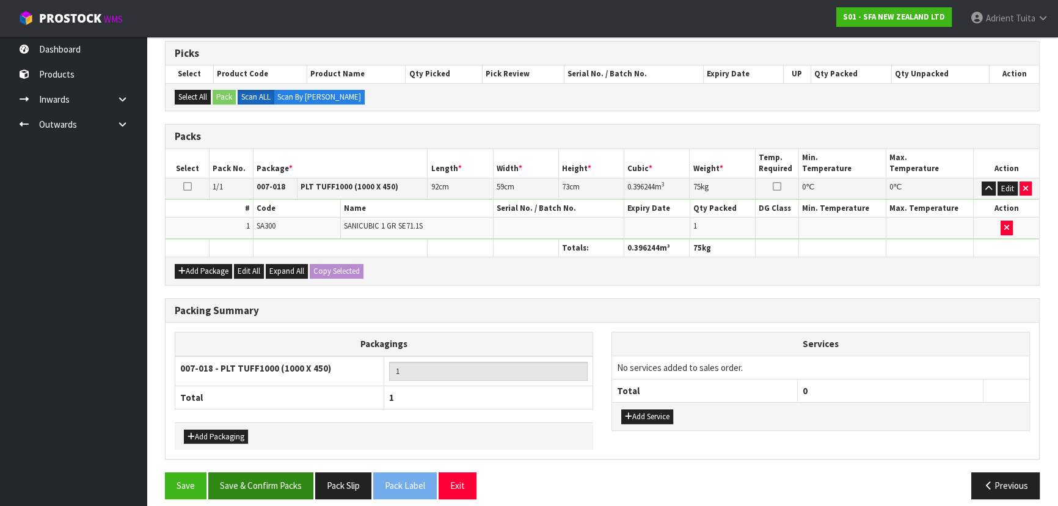
scroll to position [206, 0]
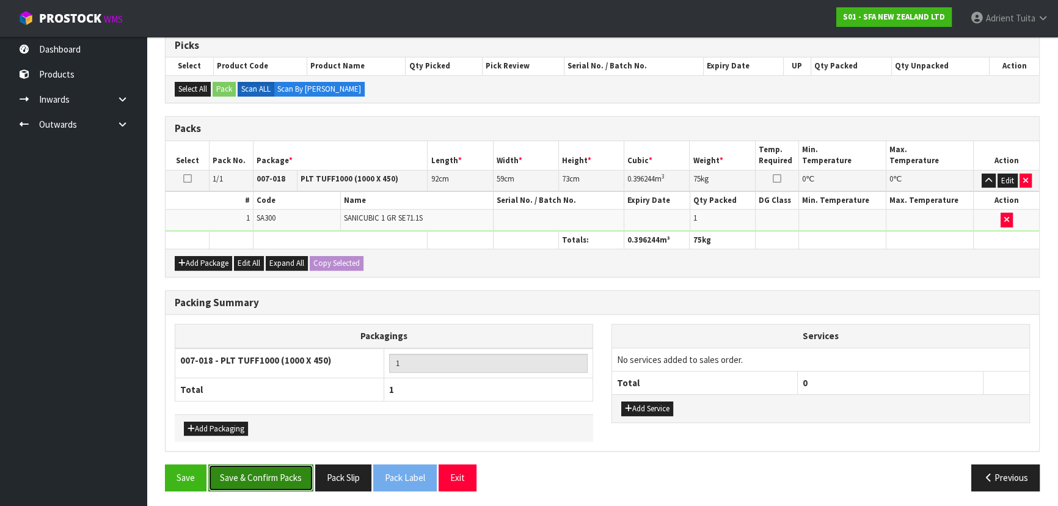
click at [284, 481] on button "Save & Confirm Packs" at bounding box center [260, 477] width 105 height 26
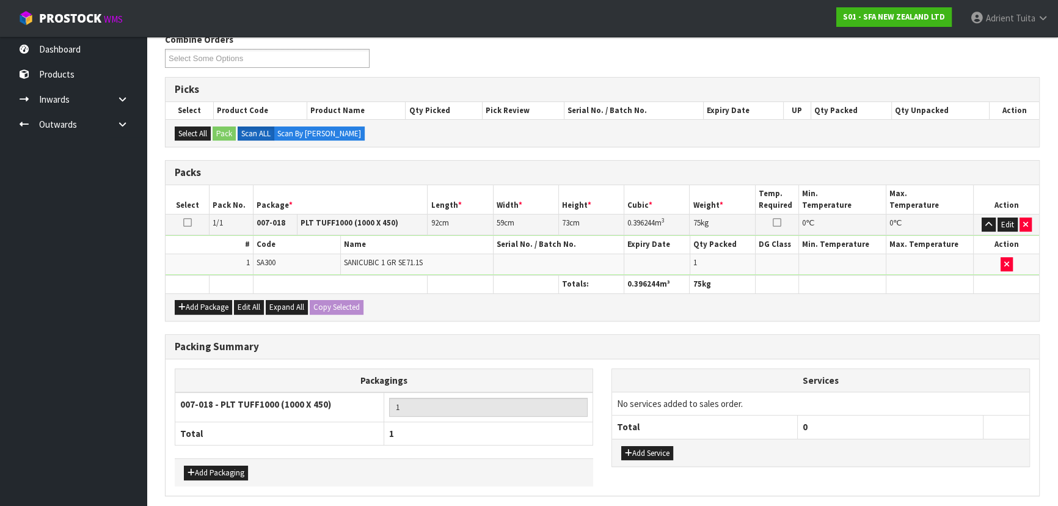
scroll to position [0, 0]
